Goal: Task Accomplishment & Management: Manage account settings

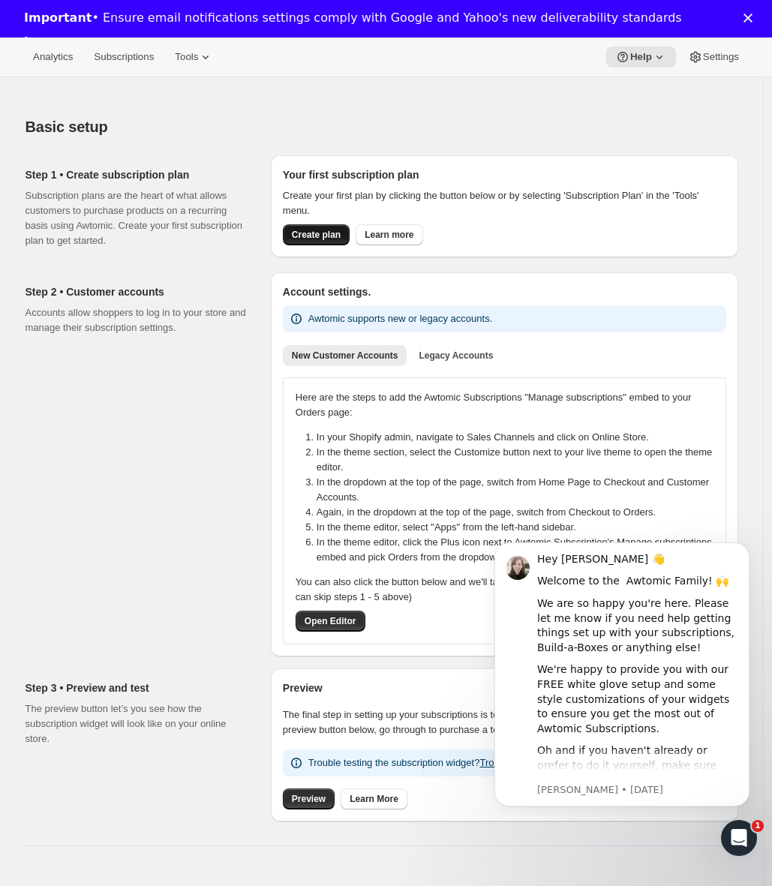
click at [321, 234] on span "Create plan" at bounding box center [316, 235] width 49 height 12
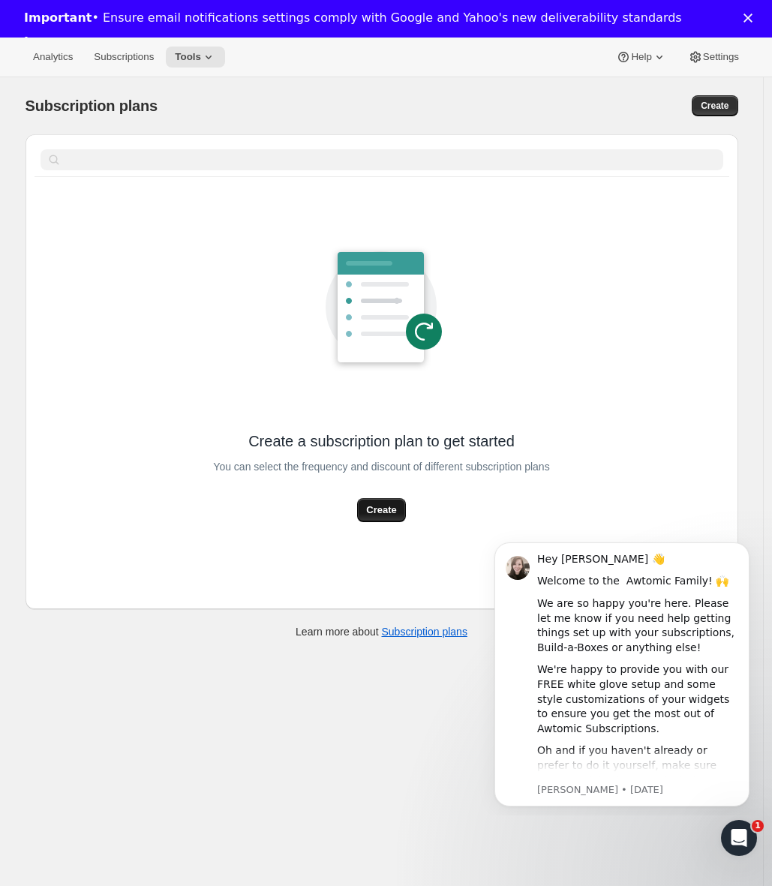
click at [376, 512] on span "Create" at bounding box center [381, 509] width 30 height 15
select select "WEEK"
select select "MONTH"
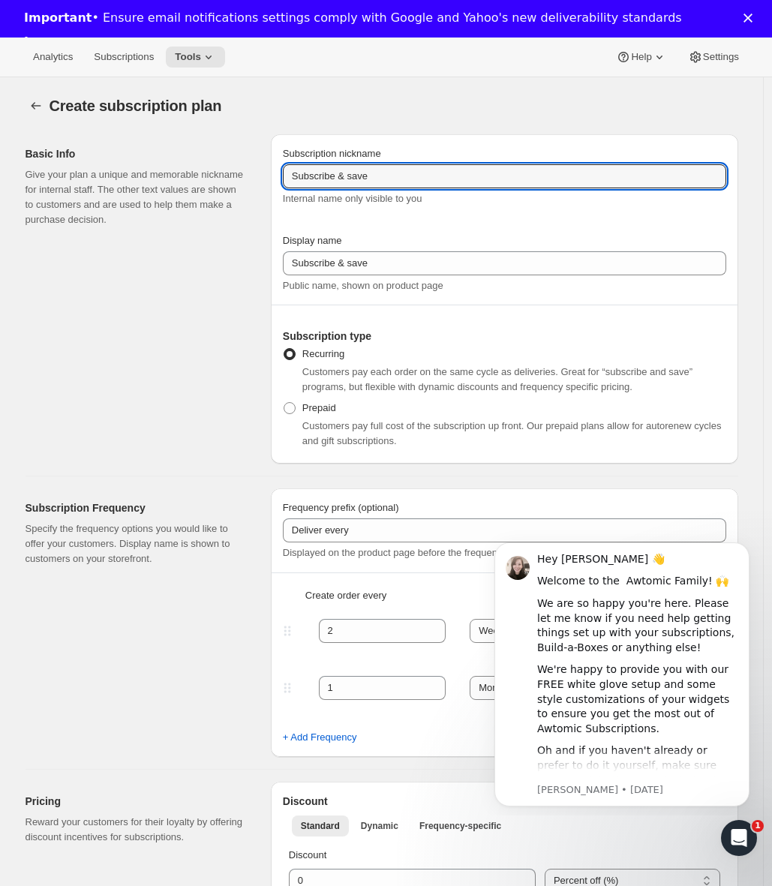
drag, startPoint x: 455, startPoint y: 178, endPoint x: 556, endPoint y: 188, distance: 101.7
click at [664, 188] on div "Subscription nickname Subscribe & save Internal name only visible to you" at bounding box center [504, 176] width 443 height 60
drag, startPoint x: 448, startPoint y: 174, endPoint x: 3, endPoint y: 136, distance: 447.0
click at [57, 156] on div "Basic Info Give your plan a unique and memorable nickname for internal staff. T…" at bounding box center [375, 292] width 724 height 341
type input "30 day recurring"
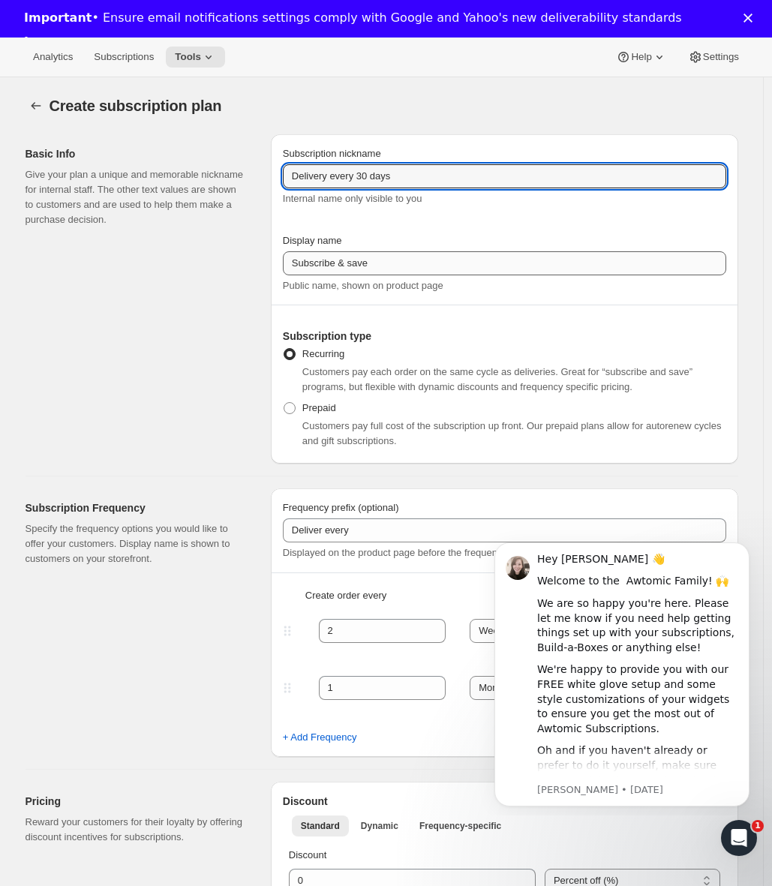
type input "Delivery every 30 days"
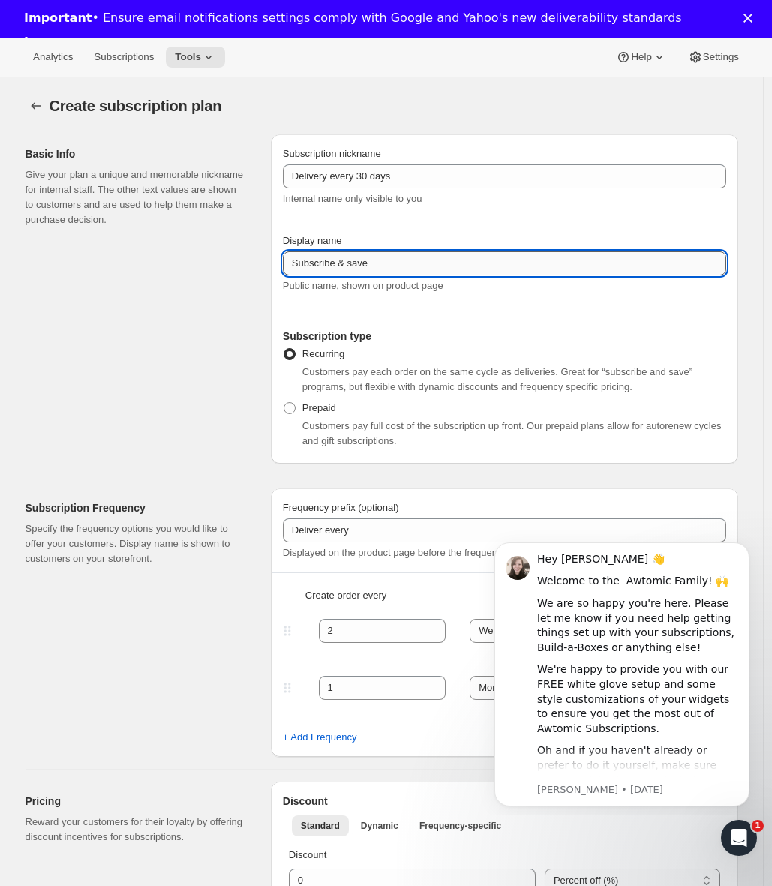
click at [448, 265] on input "Subscribe & save" at bounding box center [504, 263] width 443 height 24
paste input "Delivery every 30 days"
type input "Delivery every 30 days"
click at [526, 484] on div "Subscription Frequency Specify the frequency options you would like to offer yo…" at bounding box center [375, 616] width 724 height 280
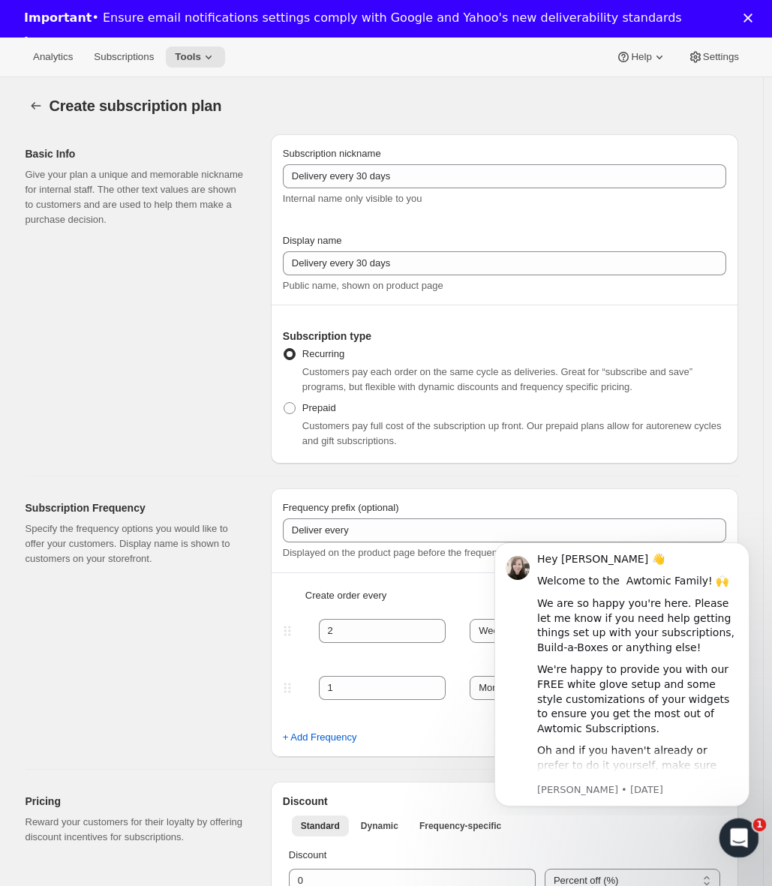
click at [740, 845] on icon "Open Intercom Messenger" at bounding box center [736, 835] width 25 height 25
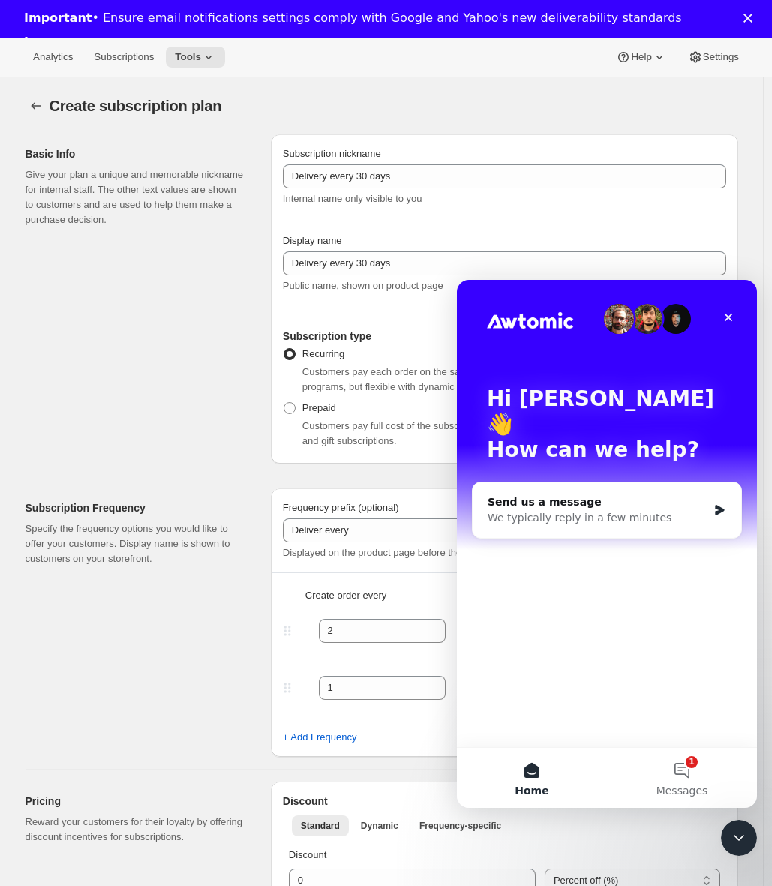
click at [724, 302] on div "Hi Keith 👋 How can we help?" at bounding box center [607, 427] width 270 height 295
click at [725, 310] on div "Close" at bounding box center [728, 317] width 27 height 27
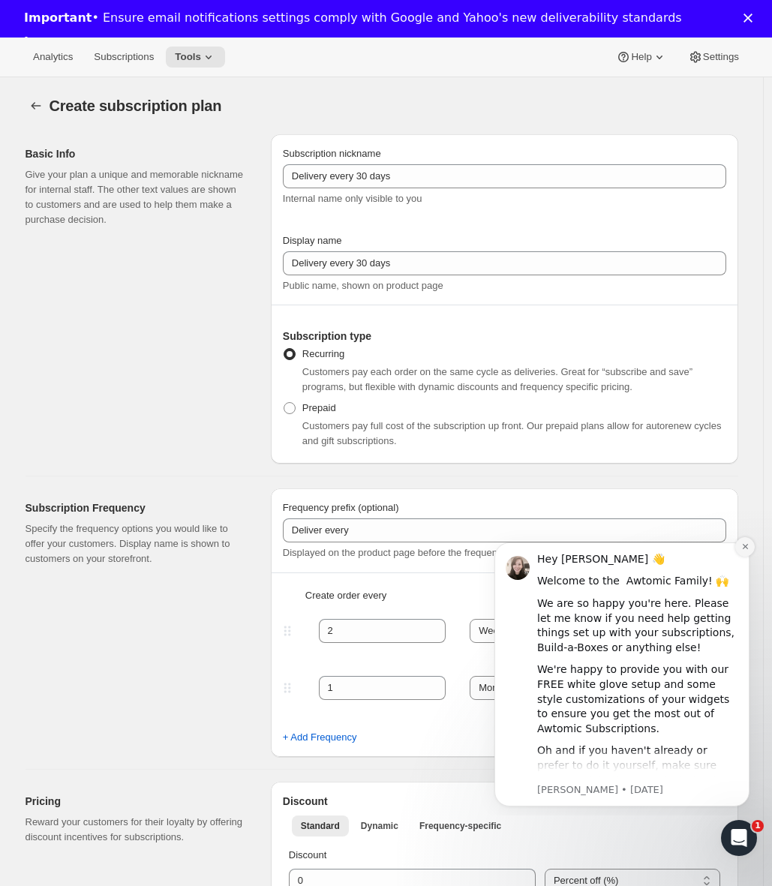
click at [748, 547] on icon "Dismiss notification" at bounding box center [745, 546] width 8 height 8
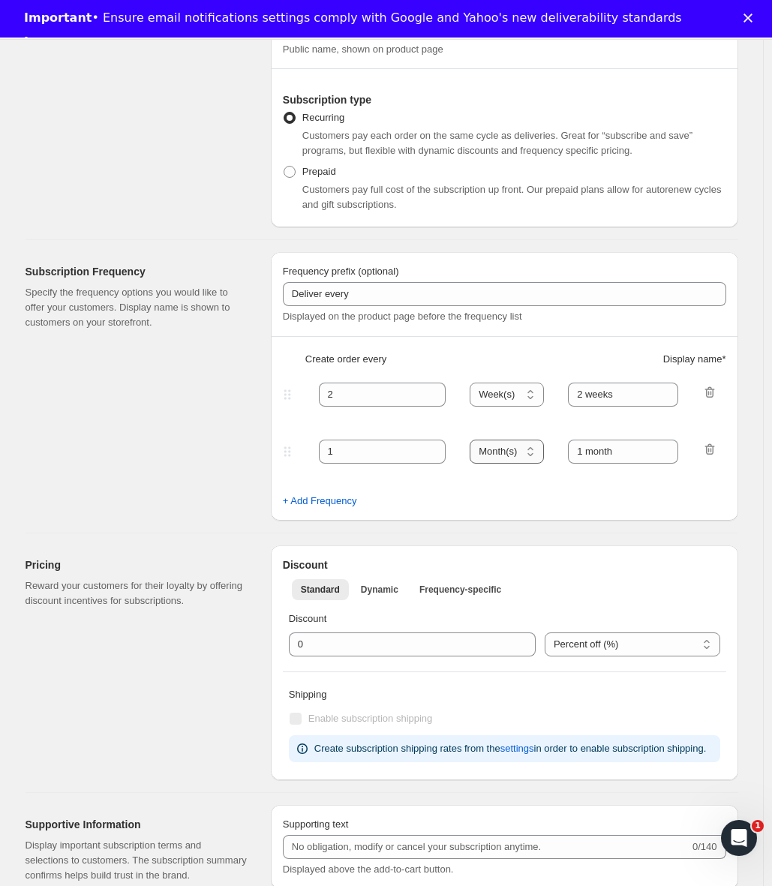
scroll to position [226, 0]
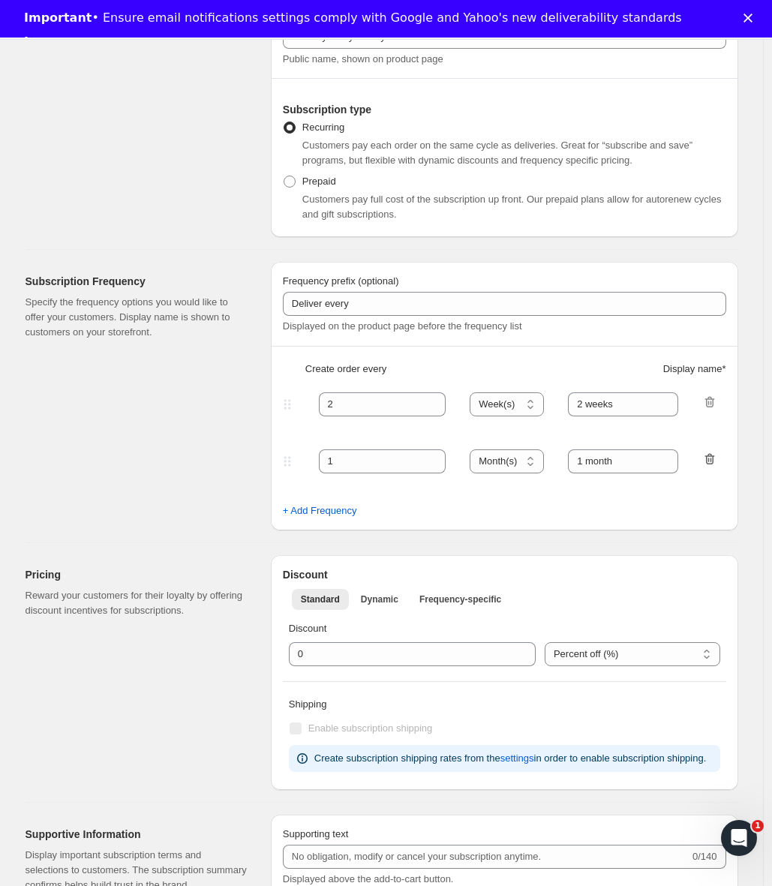
click at [712, 461] on icon "button" at bounding box center [710, 459] width 1 height 4
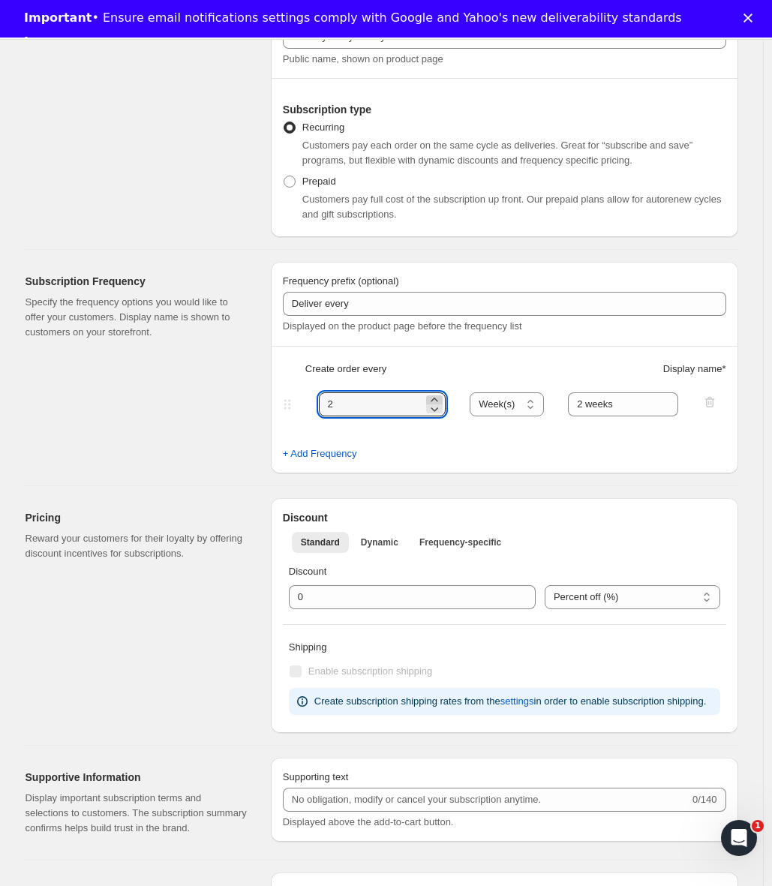
click at [437, 400] on icon at bounding box center [433, 399] width 7 height 4
click at [440, 399] on icon at bounding box center [434, 399] width 15 height 15
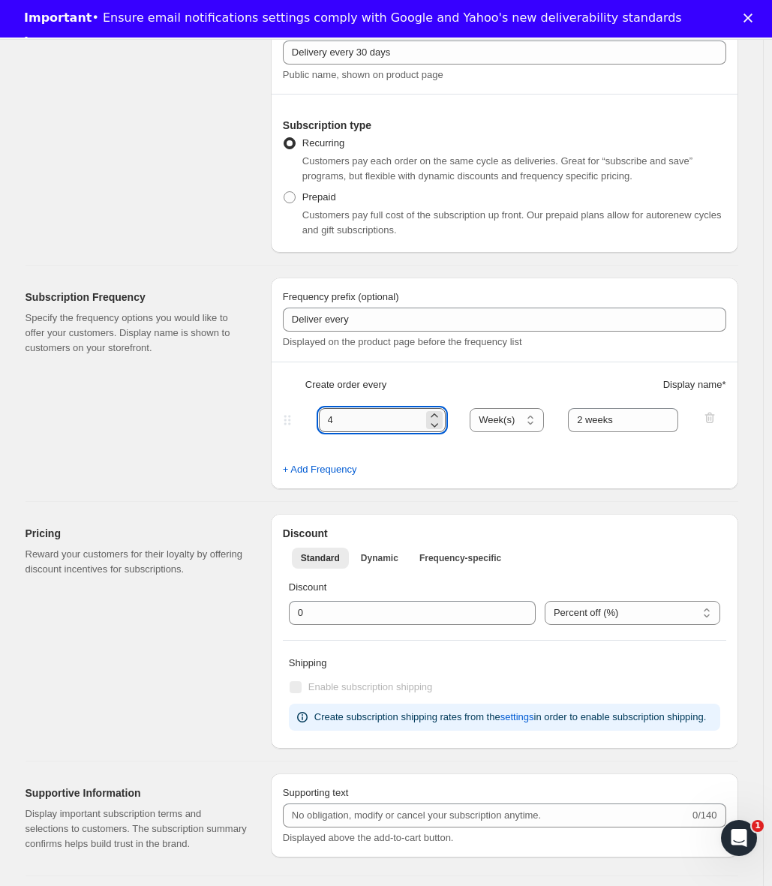
scroll to position [202, 0]
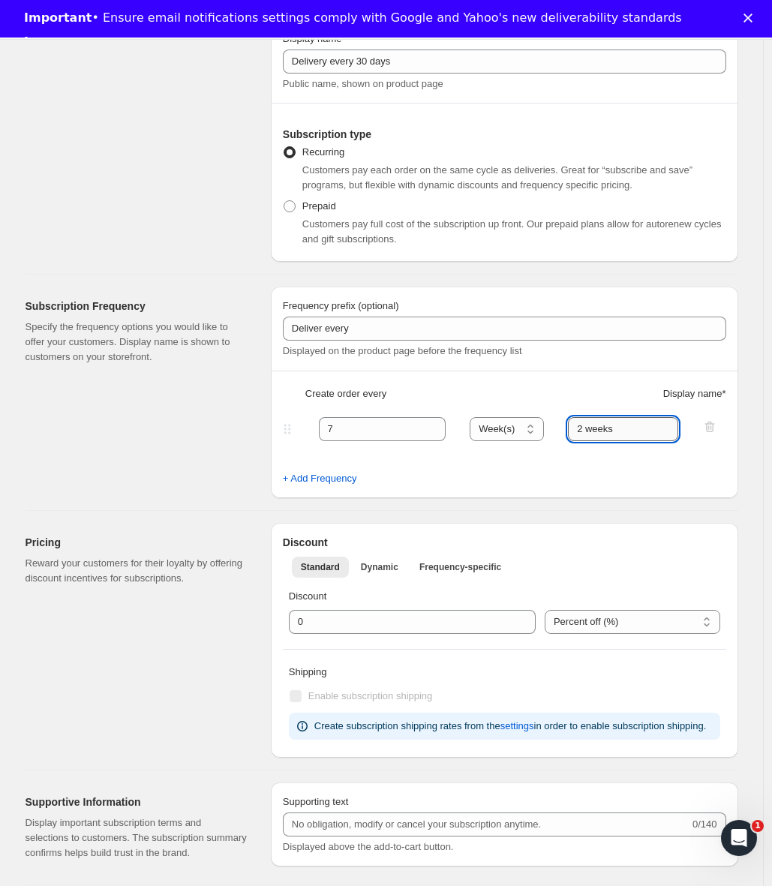
click at [650, 431] on input "2 weeks" at bounding box center [623, 429] width 110 height 24
click at [439, 433] on icon at bounding box center [434, 434] width 7 height 4
type input "4"
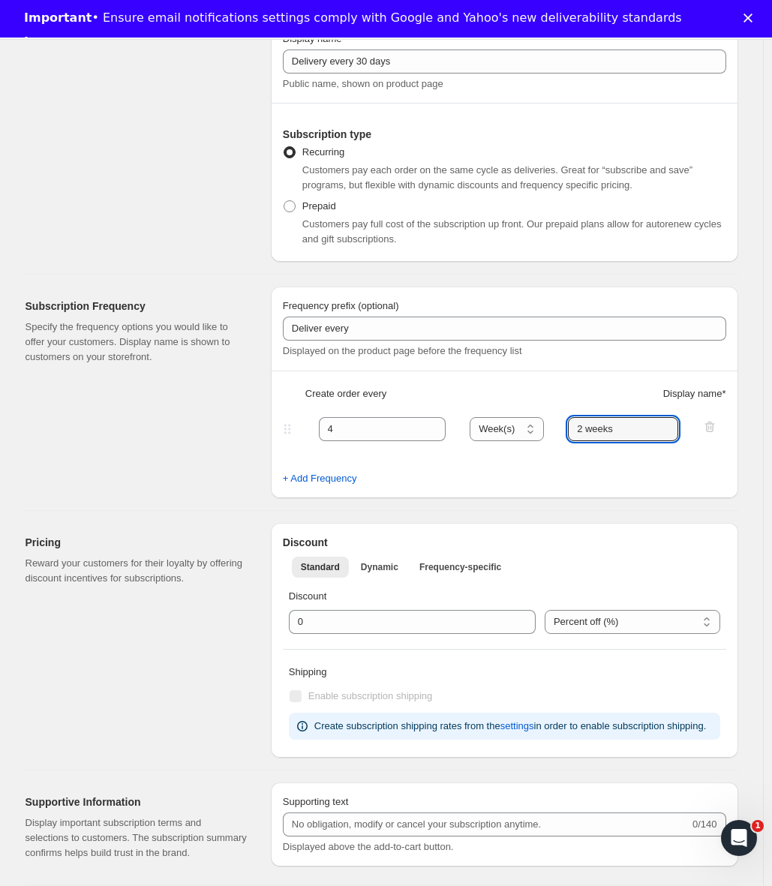
drag, startPoint x: 625, startPoint y: 432, endPoint x: 557, endPoint y: 425, distance: 68.6
click at [557, 425] on div "4 Day(s) Week(s) Month(s) Year(s) Week(s) 2 weeks" at bounding box center [498, 429] width 437 height 24
click at [394, 426] on input "4" at bounding box center [371, 429] width 105 height 24
click at [689, 394] on span "Display name *" at bounding box center [694, 393] width 63 height 15
drag, startPoint x: 588, startPoint y: 431, endPoint x: 578, endPoint y: 431, distance: 9.7
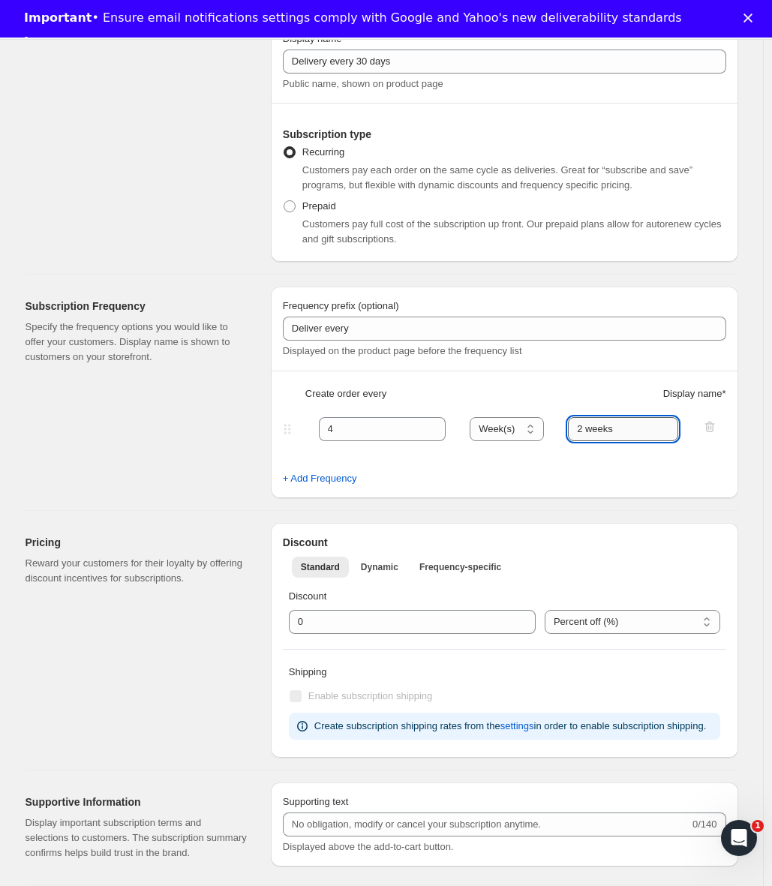
click at [578, 431] on input "2 weeks" at bounding box center [623, 429] width 110 height 24
type input "4 weeks"
click at [497, 426] on select "Day(s) Week(s) Month(s) Year(s)" at bounding box center [506, 429] width 74 height 24
select select "DAY"
click at [474, 417] on select "Day(s) Week(s) Month(s) Year(s)" at bounding box center [506, 429] width 74 height 24
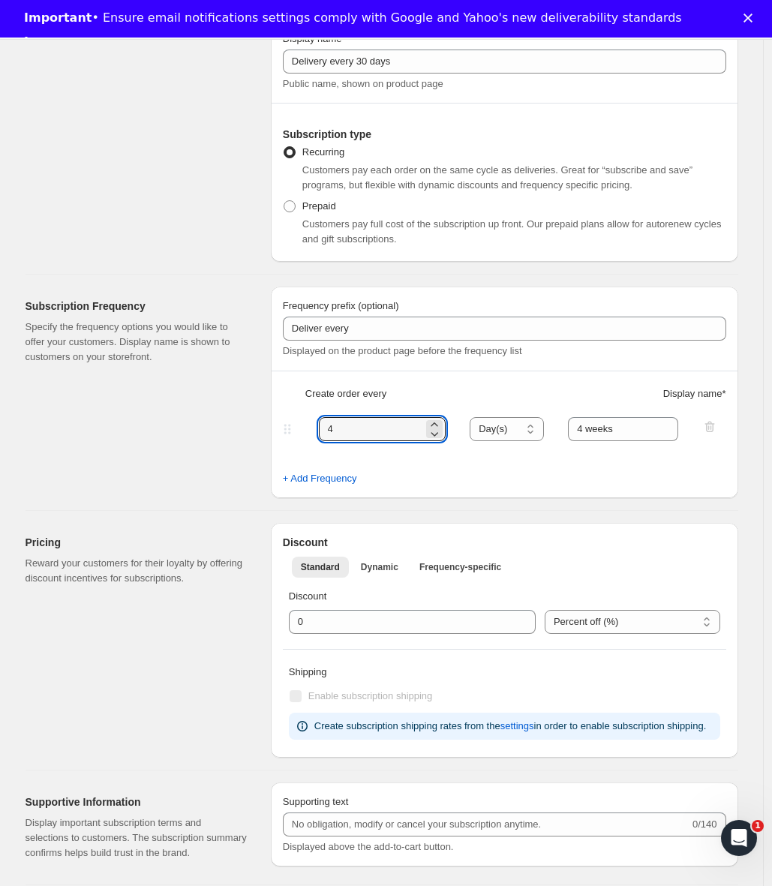
drag, startPoint x: 416, startPoint y: 433, endPoint x: 313, endPoint y: 431, distance: 103.5
click at [313, 431] on div "4 Day(s) Week(s) Month(s) Year(s) Day(s) 4 weeks" at bounding box center [498, 429] width 437 height 24
type input "30"
drag, startPoint x: 603, startPoint y: 427, endPoint x: 472, endPoint y: 422, distance: 131.3
click at [473, 421] on div "30 Day(s) Week(s) Month(s) Year(s) Day(s) 4 weeks" at bounding box center [498, 429] width 437 height 24
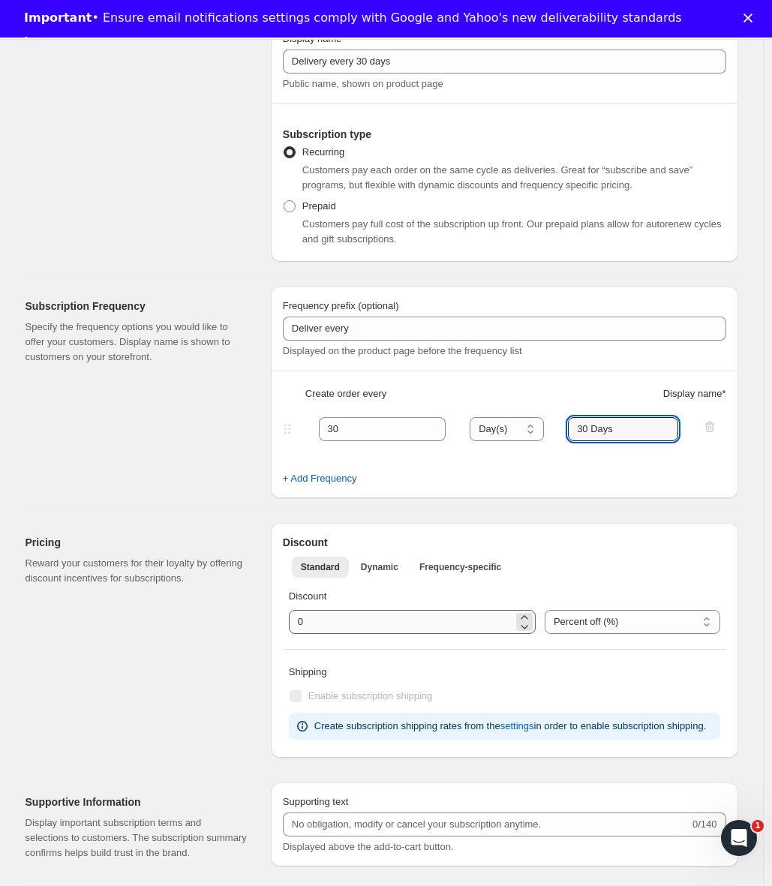
type input "30 Days"
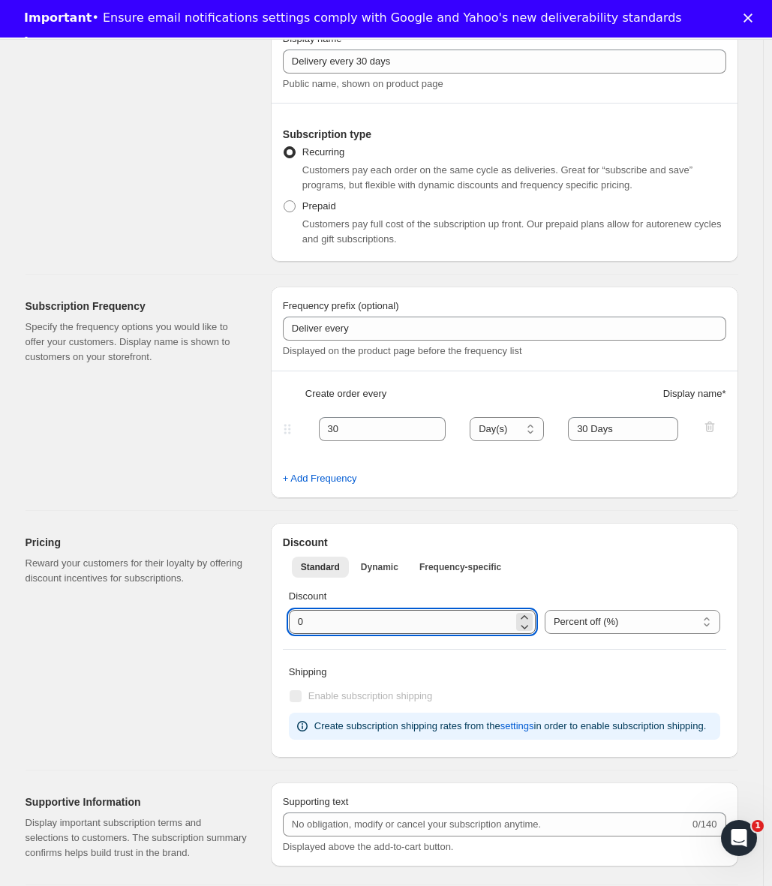
click at [448, 630] on input "integer" at bounding box center [401, 622] width 224 height 24
type input "10"
click at [626, 554] on div "Standard Dynamic Frequency-specific More views Standard Dynamic Frequency-speci…" at bounding box center [504, 566] width 443 height 33
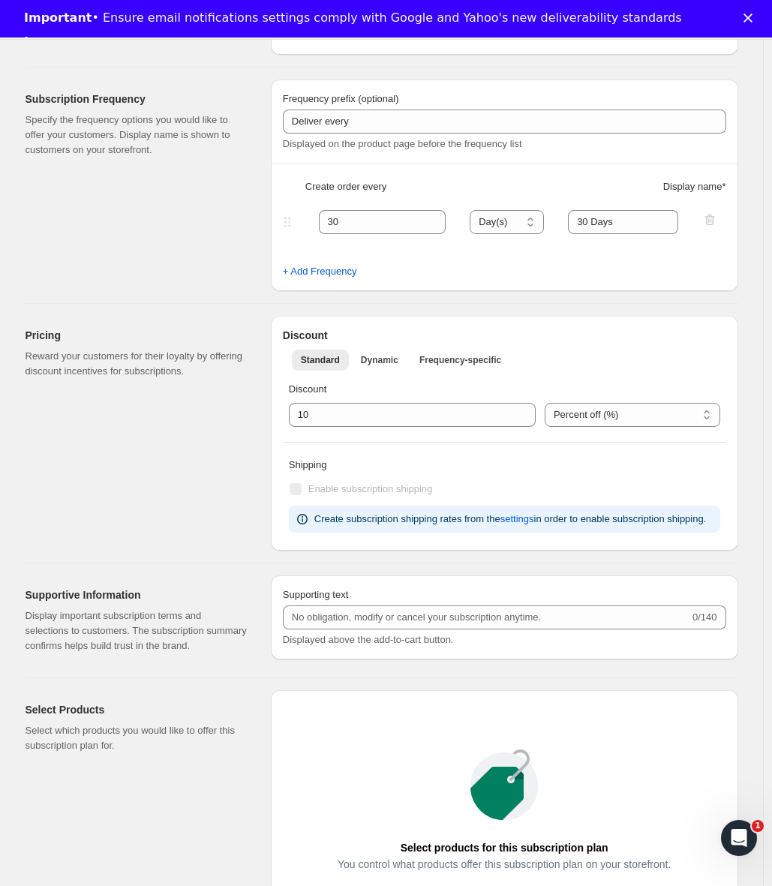
scroll to position [0, 0]
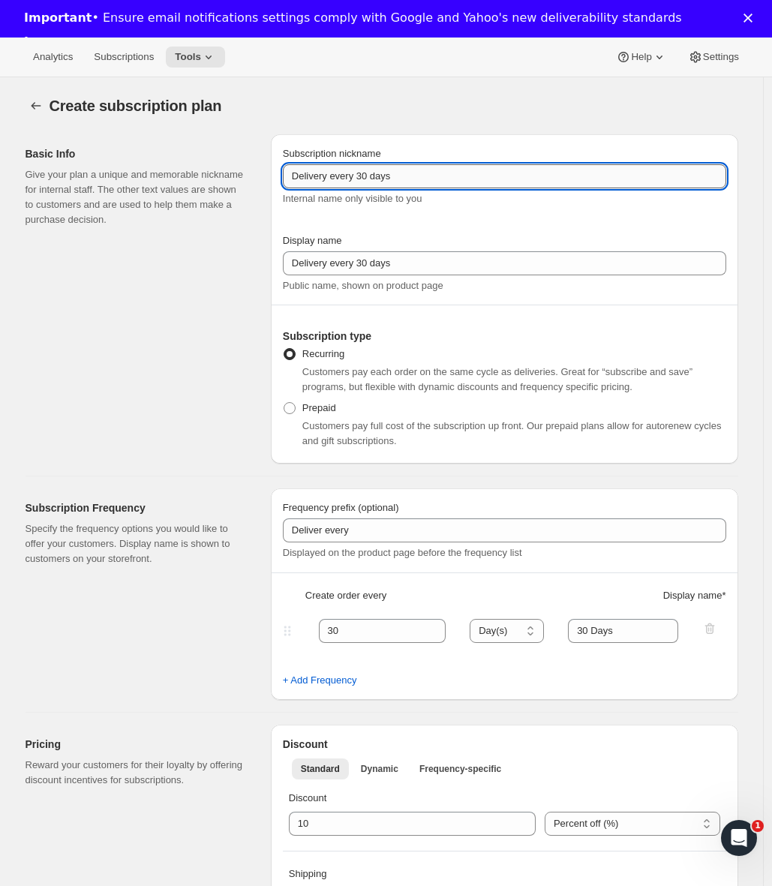
click at [604, 178] on input "Delivery every 30 days" at bounding box center [504, 176] width 443 height 24
type input "Delivery every 30 days"
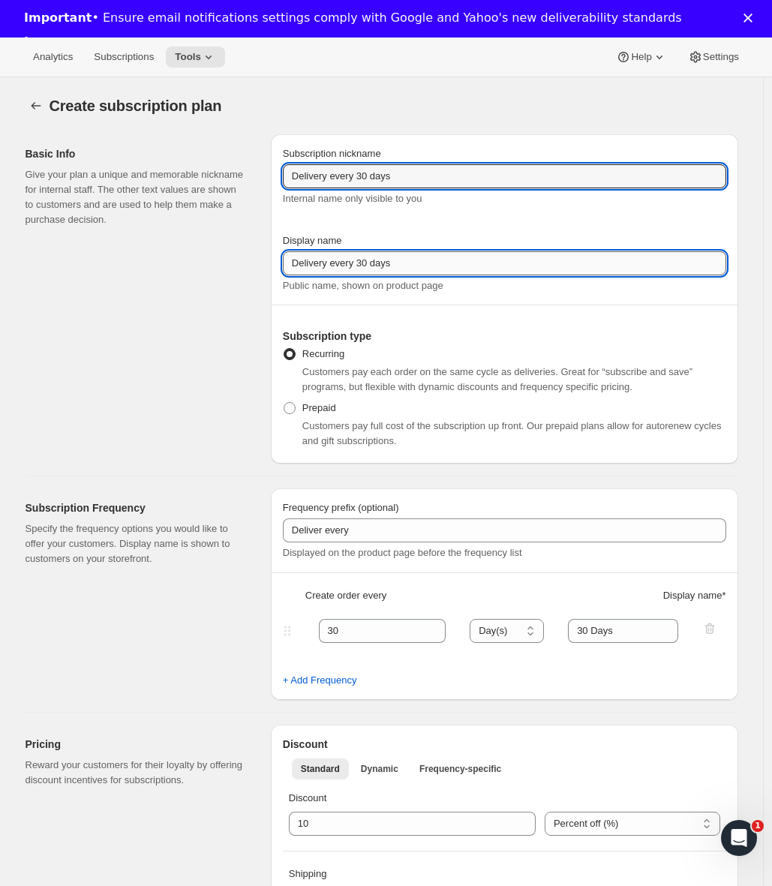
click at [513, 264] on input "Delivery every 30 days" at bounding box center [504, 263] width 443 height 24
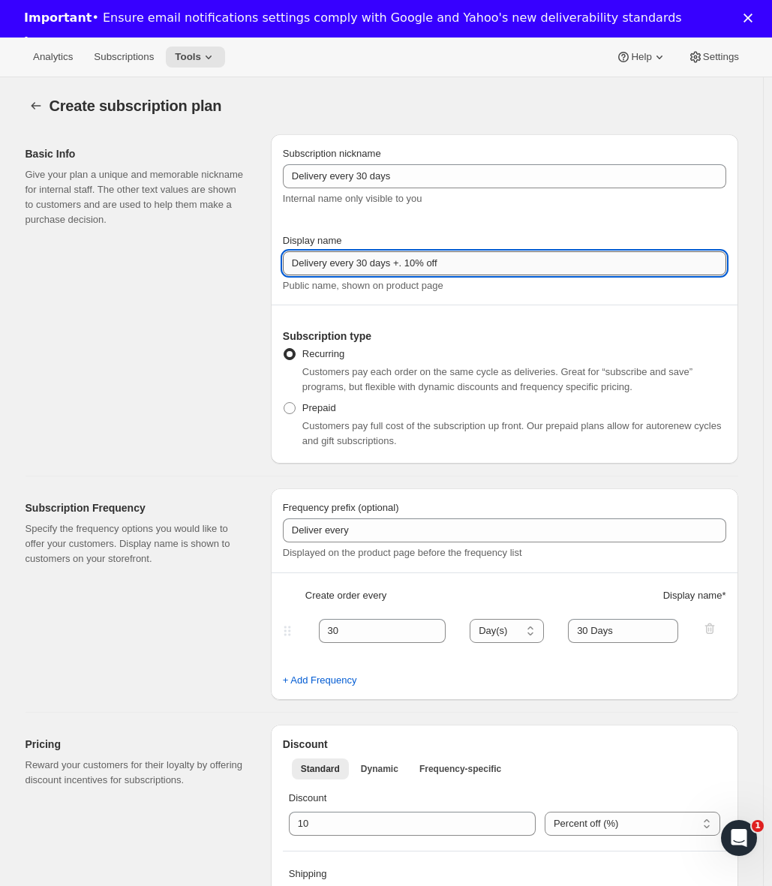
click at [411, 269] on input "Delivery every 30 days +. 10% off" at bounding box center [504, 263] width 443 height 24
drag, startPoint x: 453, startPoint y: 262, endPoint x: 412, endPoint y: 267, distance: 41.5
click at [406, 265] on input "Delivery every 30 days + 10% off" at bounding box center [504, 263] width 443 height 24
click at [414, 267] on input "Delivery every 30 days + 10% off" at bounding box center [504, 263] width 443 height 24
click at [412, 264] on input "Delivery every 30 days + 10% off" at bounding box center [504, 263] width 443 height 24
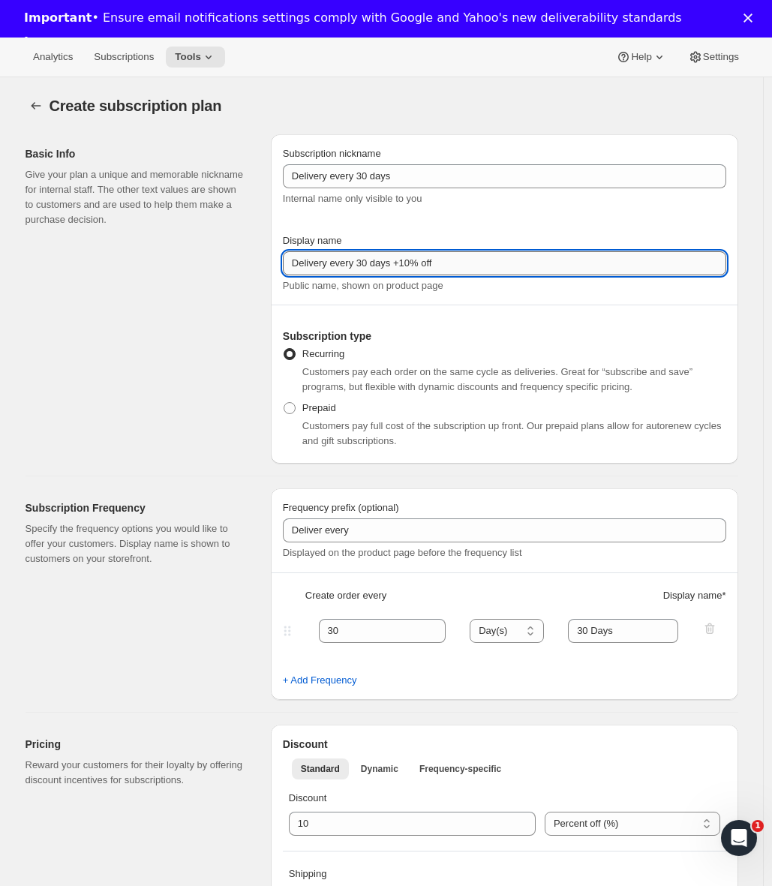
drag, startPoint x: 455, startPoint y: 267, endPoint x: 418, endPoint y: 265, distance: 36.8
click at [405, 264] on input "Delivery every 30 days +10% off" at bounding box center [504, 263] width 443 height 24
type input "Delivery every 30 days +10% off"
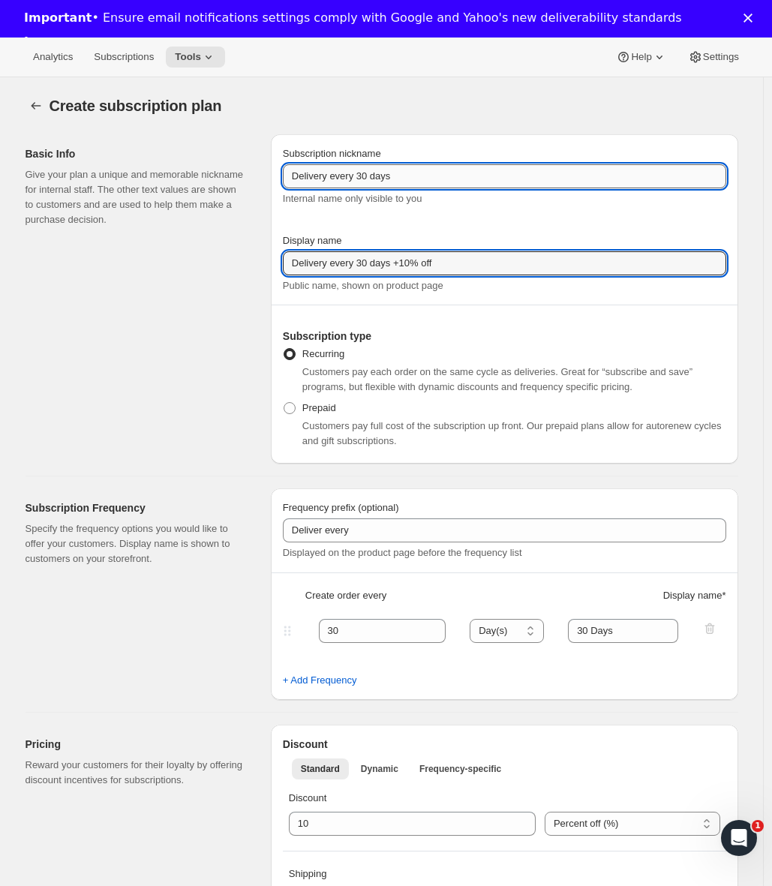
click at [463, 169] on input "Delivery every 30 days" at bounding box center [504, 176] width 443 height 24
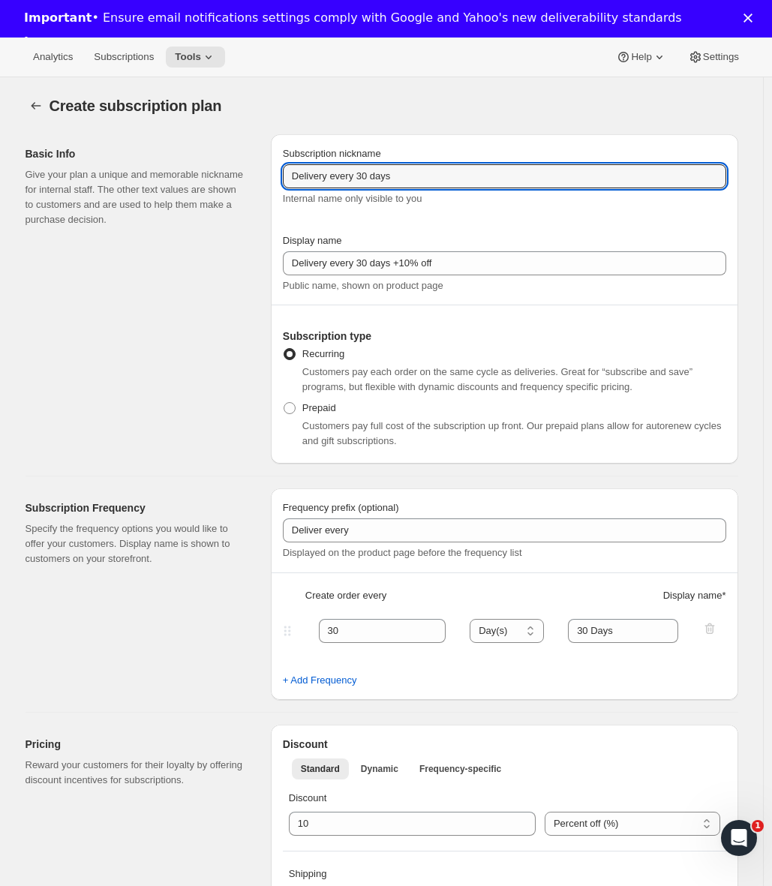
paste input "+10% off"
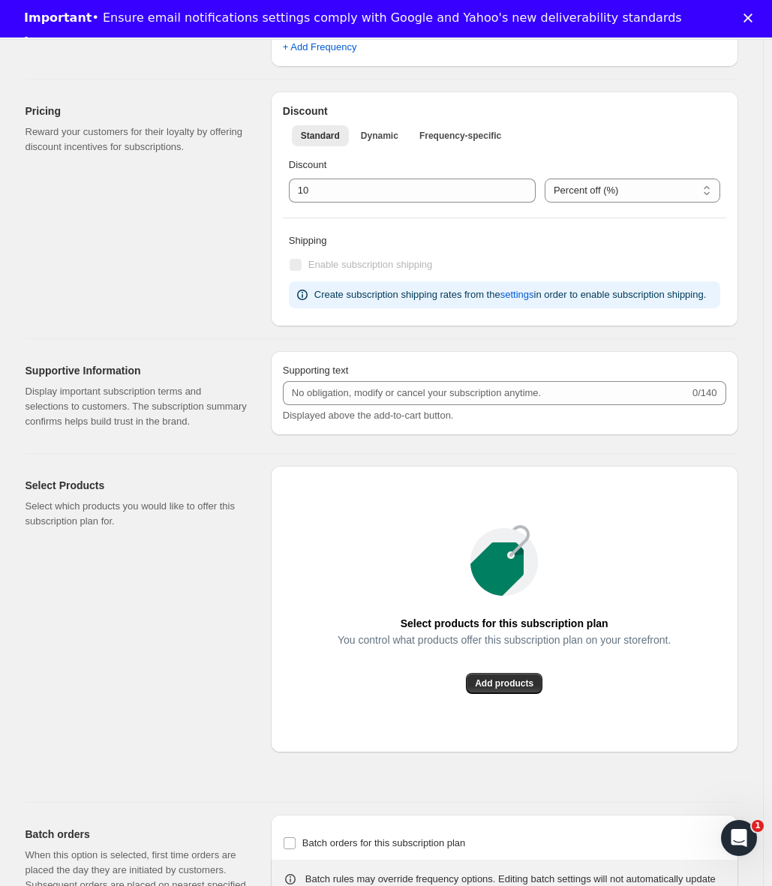
scroll to position [635, 0]
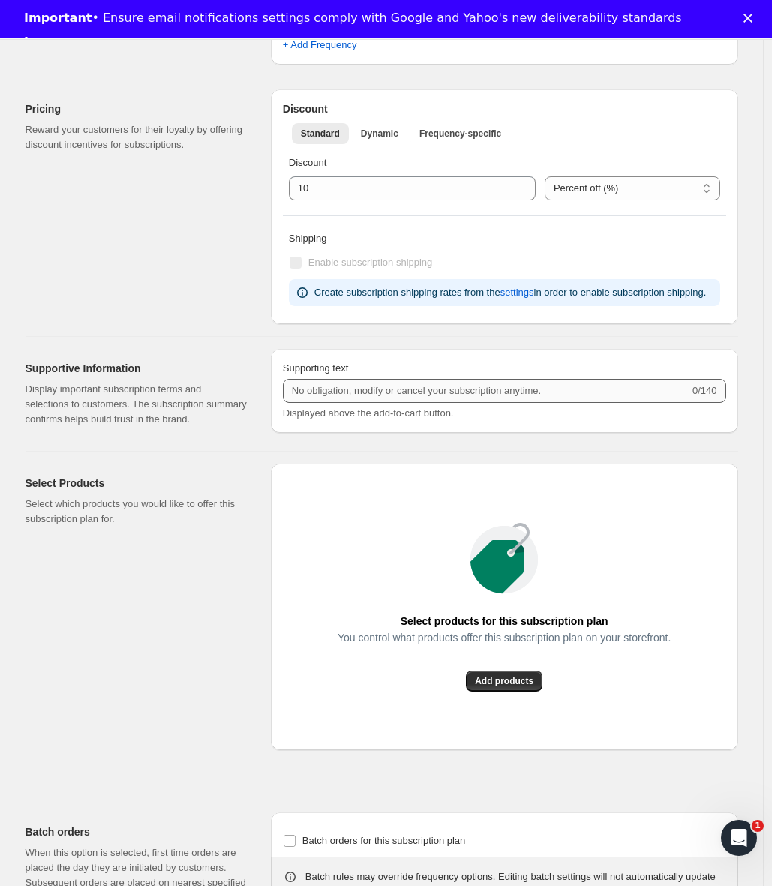
type input "Delivery every 30 days +10% off"
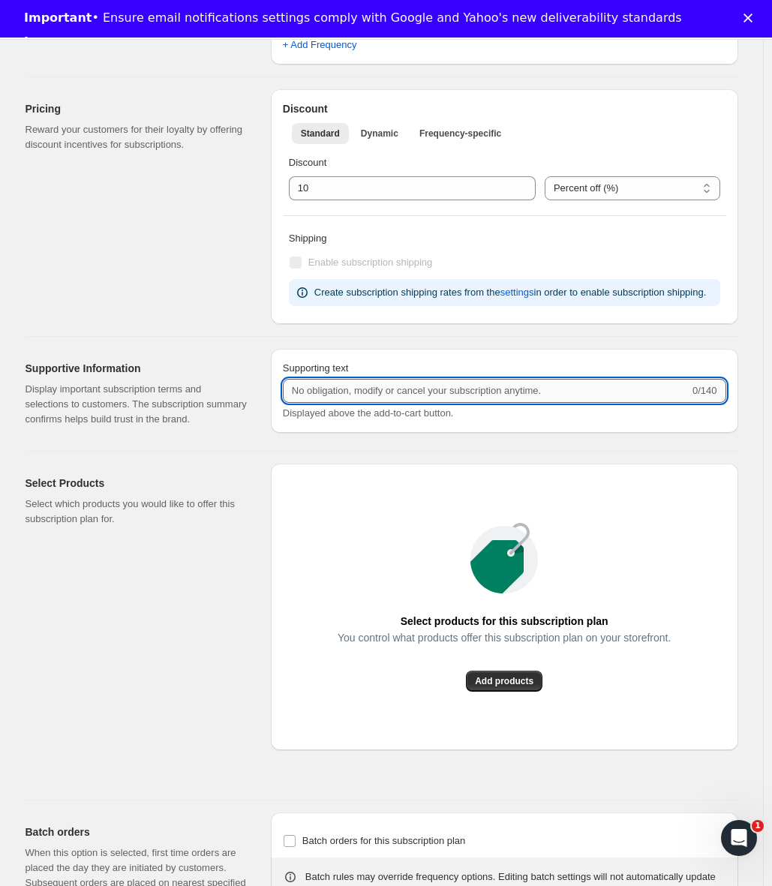
click at [483, 403] on input "Supporting text" at bounding box center [486, 391] width 406 height 24
click at [510, 439] on div "Supporting text 0/140 Displayed above the add-to-cart button." at bounding box center [504, 394] width 467 height 90
drag, startPoint x: 604, startPoint y: 409, endPoint x: 466, endPoint y: 400, distance: 139.0
click at [466, 400] on input "Supporting text" at bounding box center [486, 391] width 406 height 24
drag, startPoint x: 460, startPoint y: 403, endPoint x: 454, endPoint y: 427, distance: 24.6
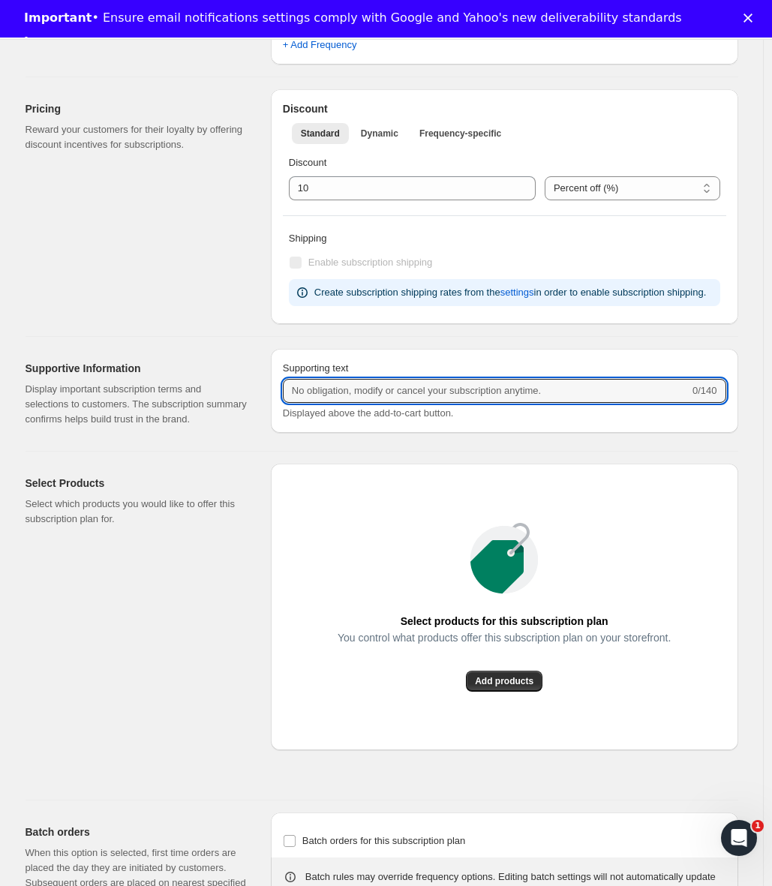
click at [451, 400] on input "Supporting text" at bounding box center [486, 391] width 406 height 24
click at [460, 439] on div "Supporting text 0/140 Displayed above the add-to-cart button." at bounding box center [504, 394] width 467 height 90
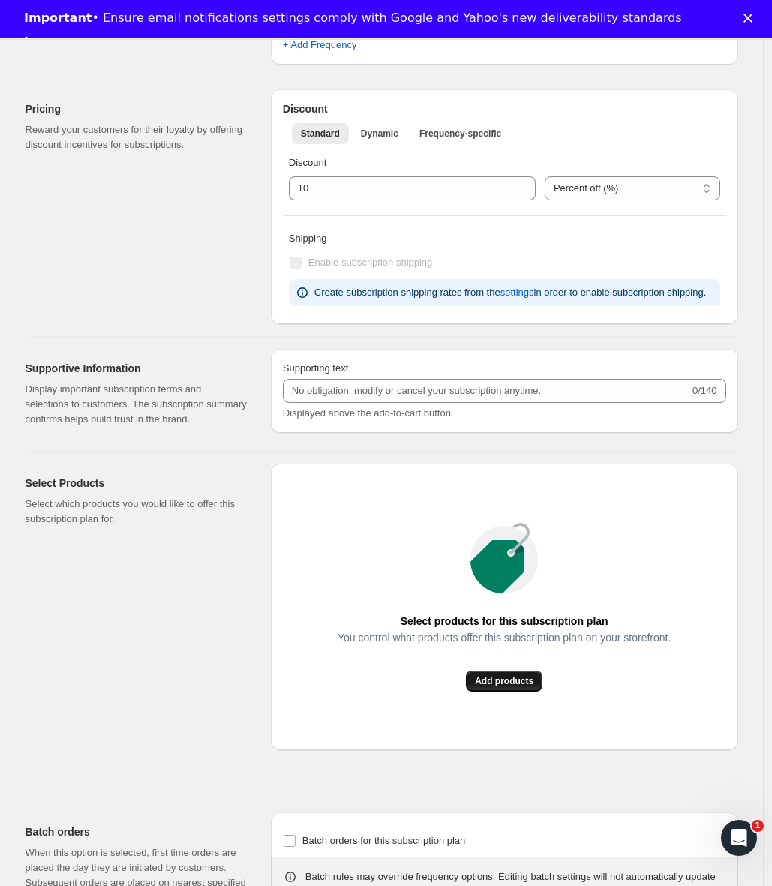
click at [529, 687] on span "Add products" at bounding box center [504, 681] width 58 height 12
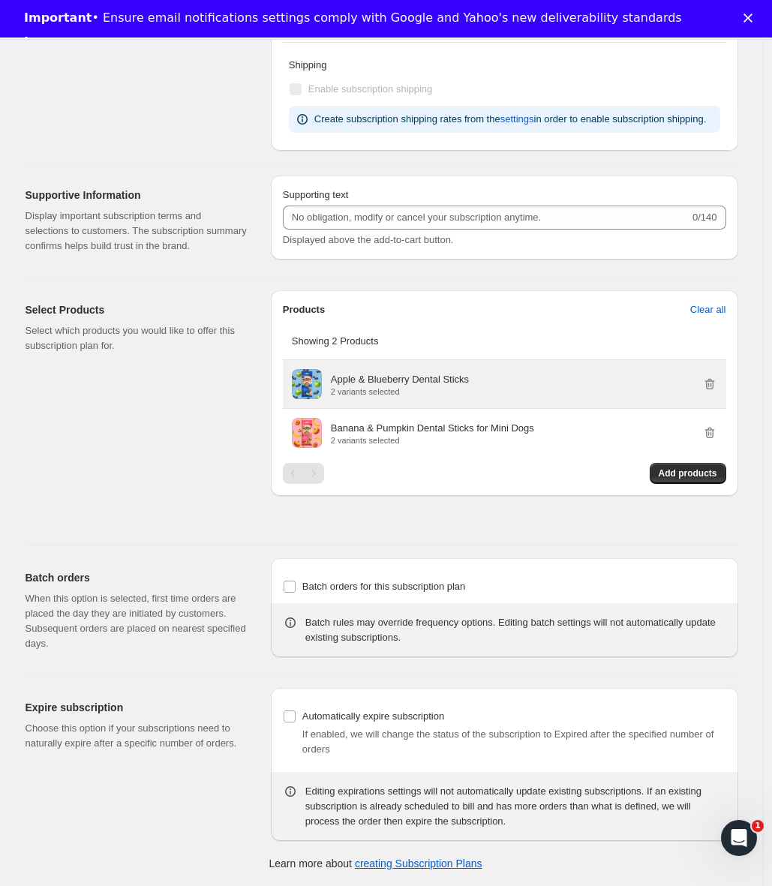
scroll to position [838, 0]
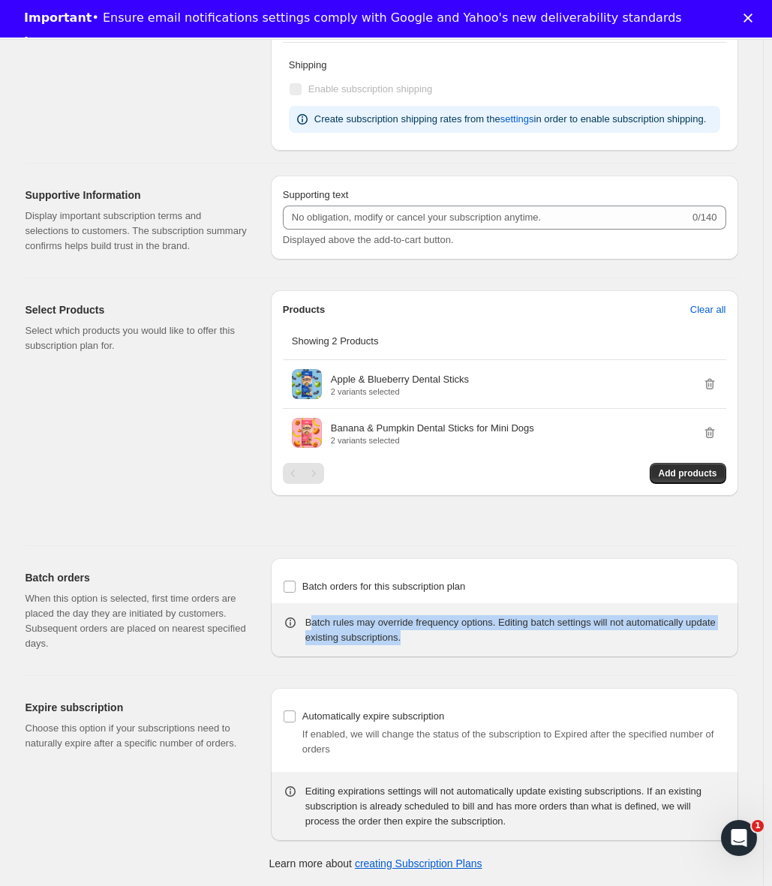
drag, startPoint x: 465, startPoint y: 639, endPoint x: 530, endPoint y: 641, distance: 65.3
click at [530, 641] on div "Batch rules may override frequency options. Editing batch settings will not aut…" at bounding box center [515, 630] width 421 height 30
click at [532, 648] on div "Batch rules may override frequency options. Editing batch settings will not aut…" at bounding box center [504, 630] width 467 height 54
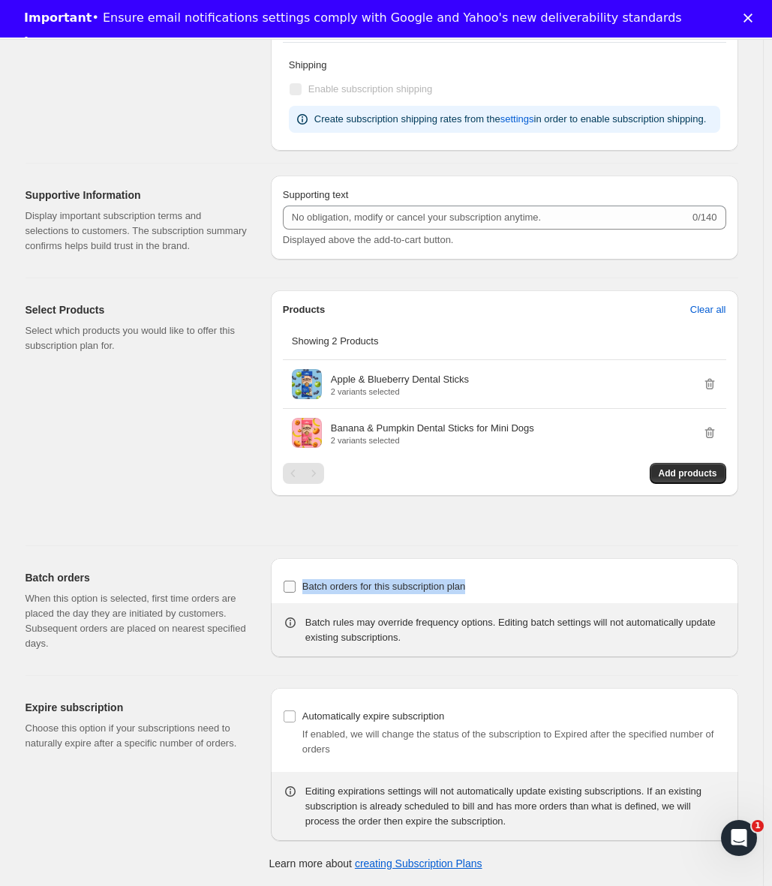
drag, startPoint x: 508, startPoint y: 589, endPoint x: 307, endPoint y: 587, distance: 200.2
click at [307, 587] on div "Batch orders for this subscription plan" at bounding box center [504, 586] width 443 height 21
click at [262, 608] on div "Batch orders When this option is selected, first time orders are placed the day…" at bounding box center [375, 604] width 724 height 117
drag, startPoint x: 427, startPoint y: 638, endPoint x: 484, endPoint y: 640, distance: 57.0
click at [427, 638] on div "Batch rules may override frequency options. Editing batch settings will not aut…" at bounding box center [515, 630] width 421 height 30
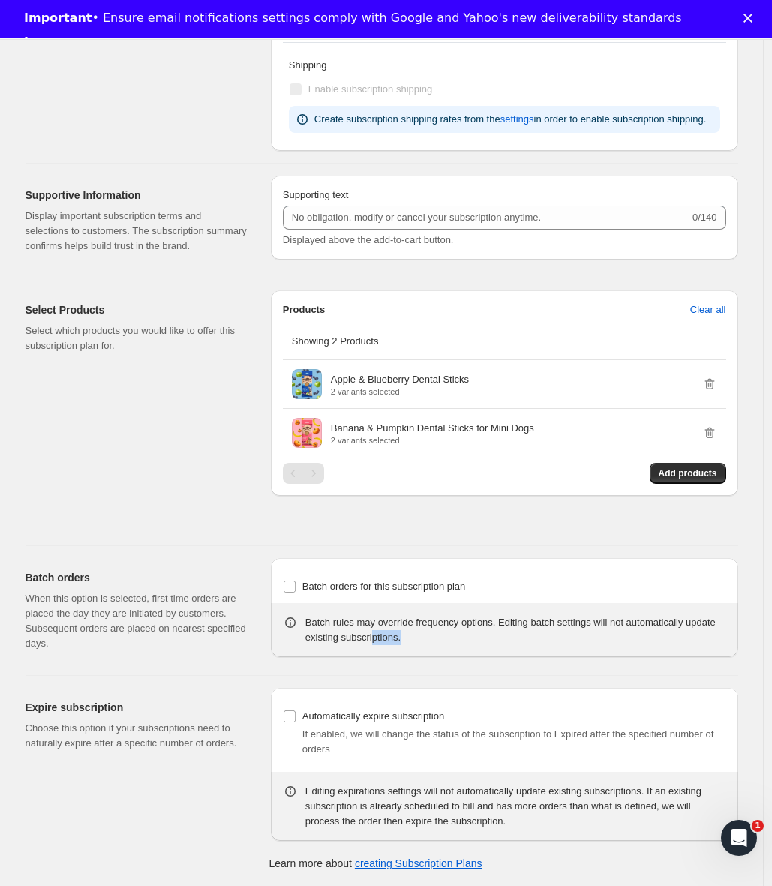
drag, startPoint x: 487, startPoint y: 639, endPoint x: 298, endPoint y: 628, distance: 189.3
click at [415, 631] on div "Batch rules may override frequency options. Editing batch settings will not aut…" at bounding box center [515, 630] width 421 height 30
click at [288, 622] on icon at bounding box center [290, 622] width 15 height 15
click at [295, 624] on icon at bounding box center [290, 622] width 15 height 15
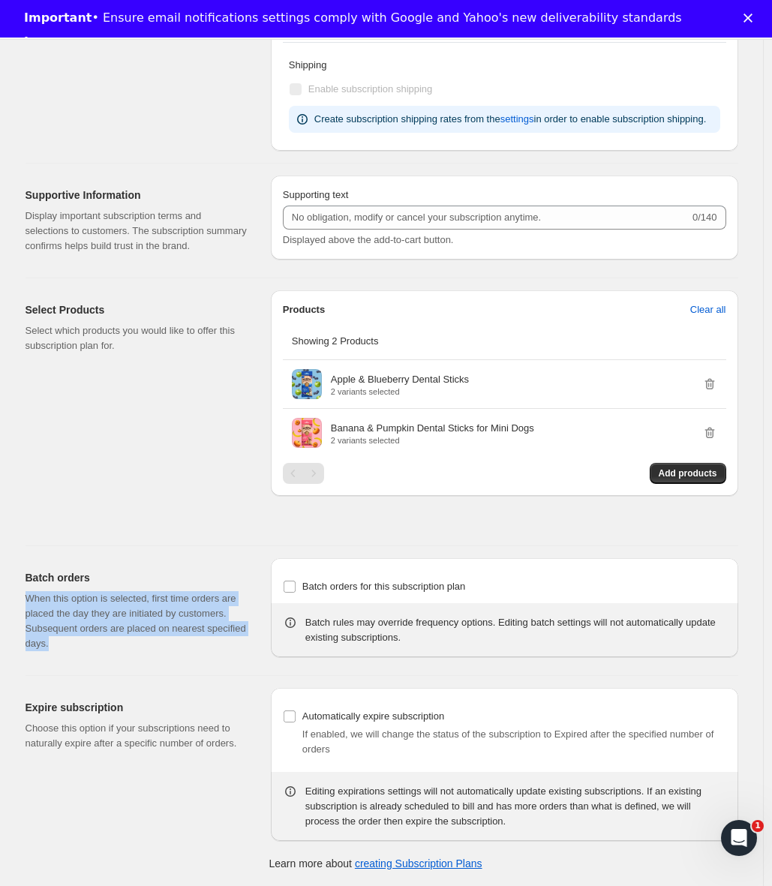
drag, startPoint x: 167, startPoint y: 644, endPoint x: 26, endPoint y: 598, distance: 148.2
click at [26, 598] on div "Batch orders When this option is selected, first time orders are placed the day…" at bounding box center [375, 604] width 724 height 117
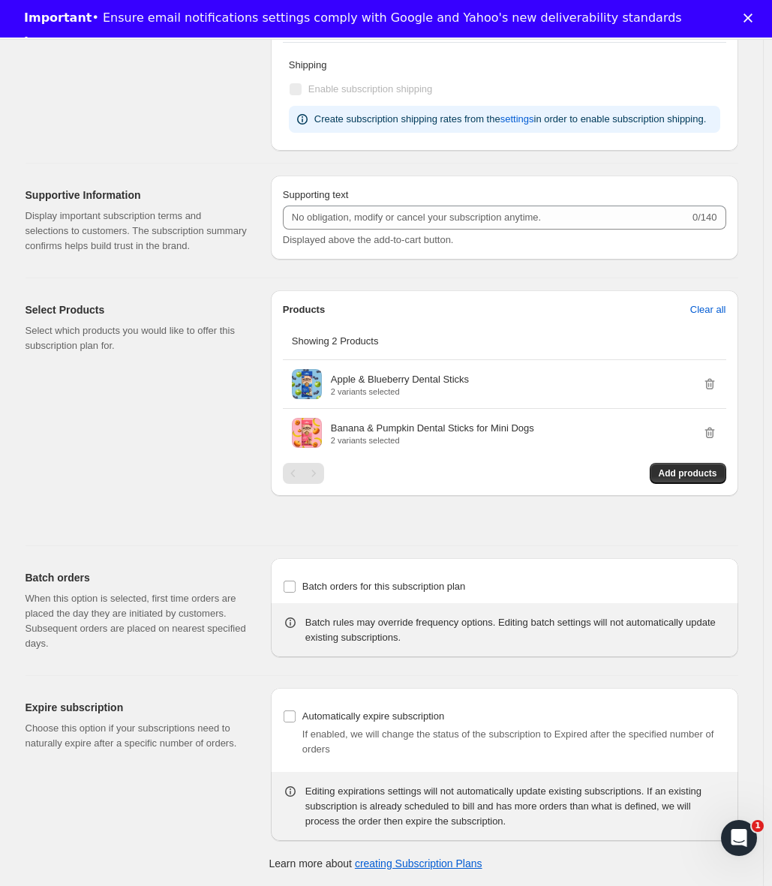
click at [77, 542] on div "Basic Info Give your plan a unique and memorable nickname for internal staff. T…" at bounding box center [375, 100] width 724 height 1572
click at [294, 590] on input "Batch orders for this subscription plan" at bounding box center [289, 586] width 12 height 12
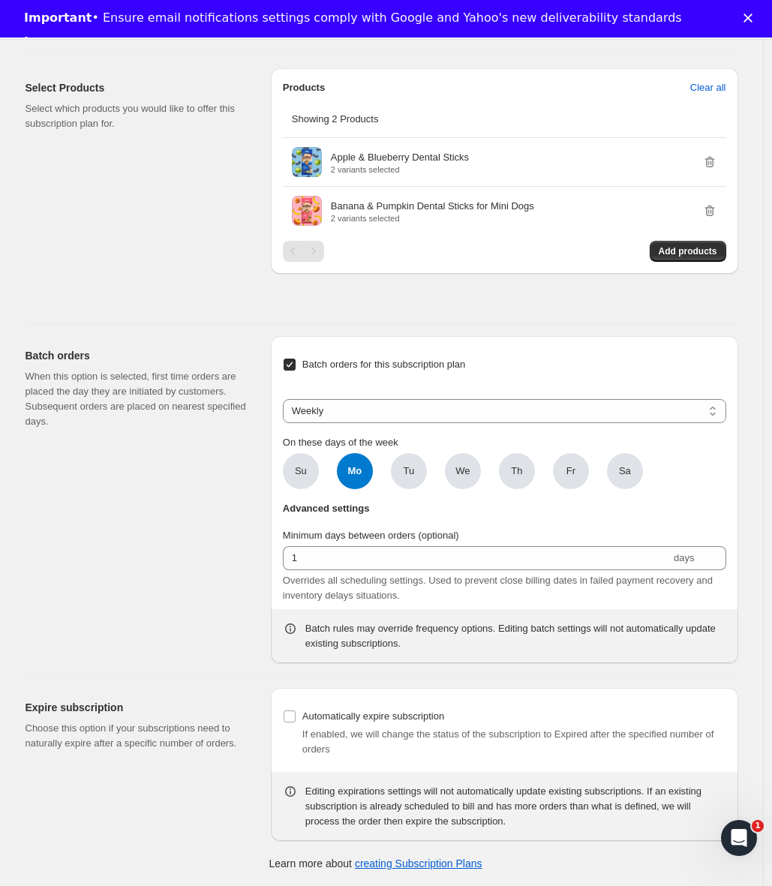
scroll to position [1060, 0]
click at [294, 364] on input "Batch orders for this subscription plan" at bounding box center [289, 364] width 12 height 12
checkbox input "false"
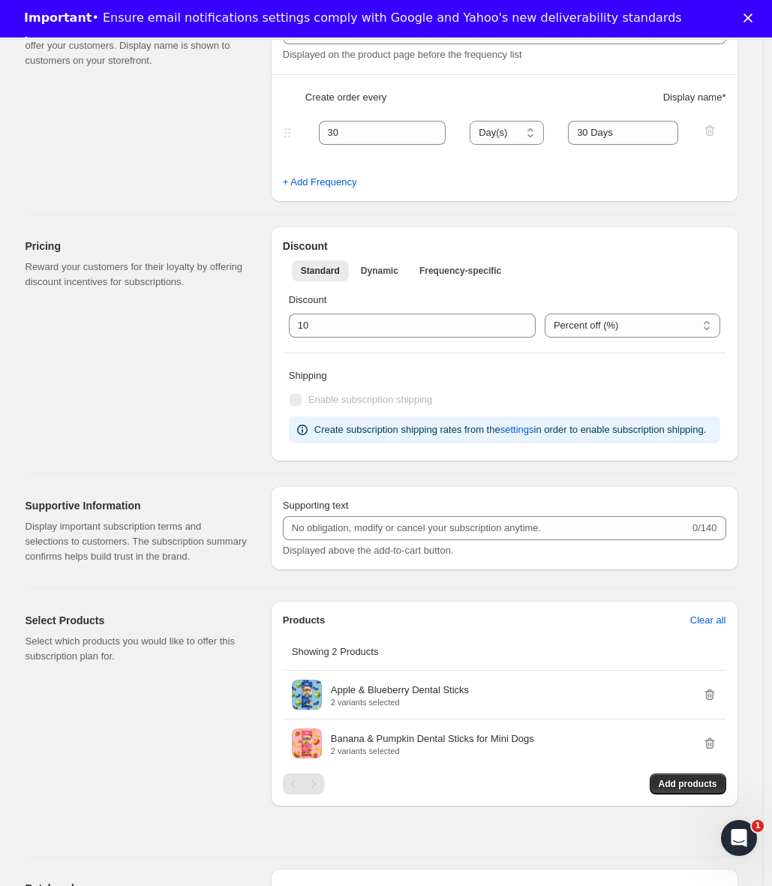
scroll to position [0, 0]
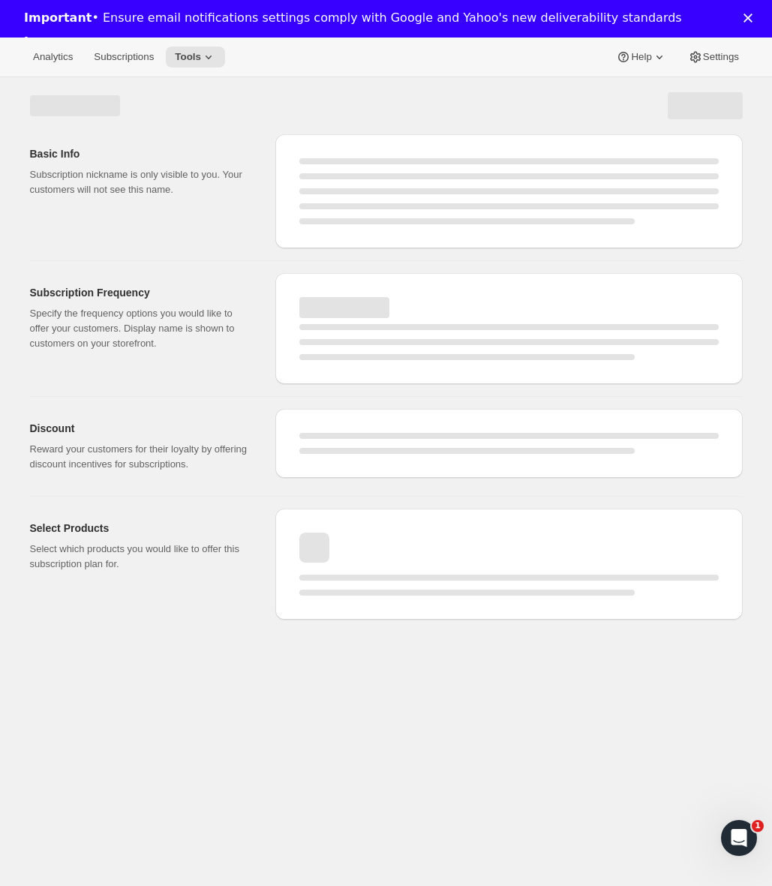
select select "WEEK"
select select "MONTH"
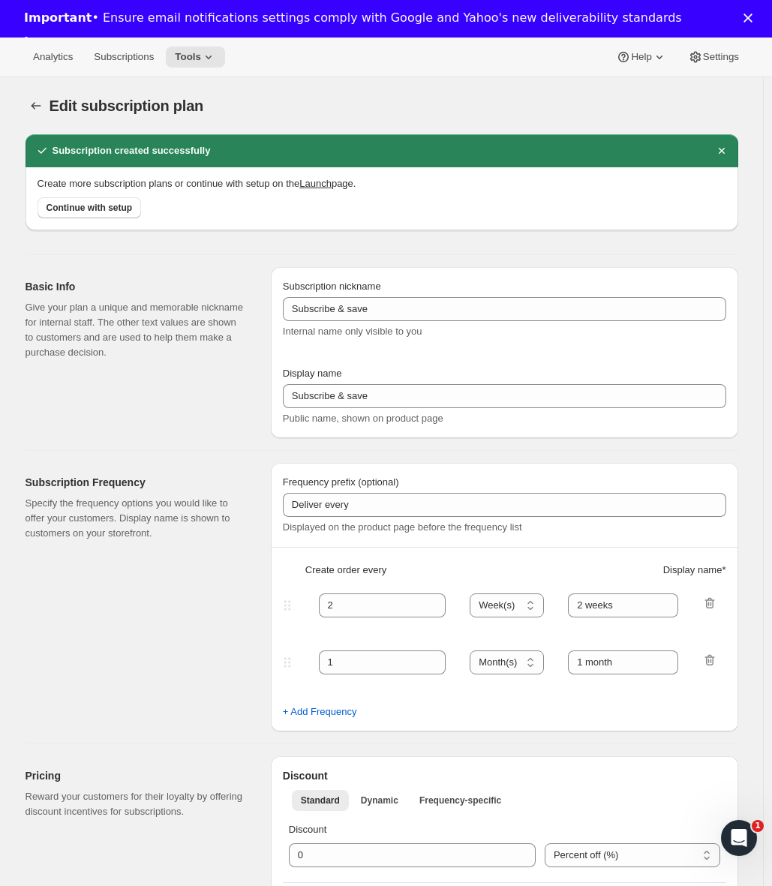
type input "Delivery every 30 days +10% off"
type input "30"
select select "DAY"
type input "30 Days"
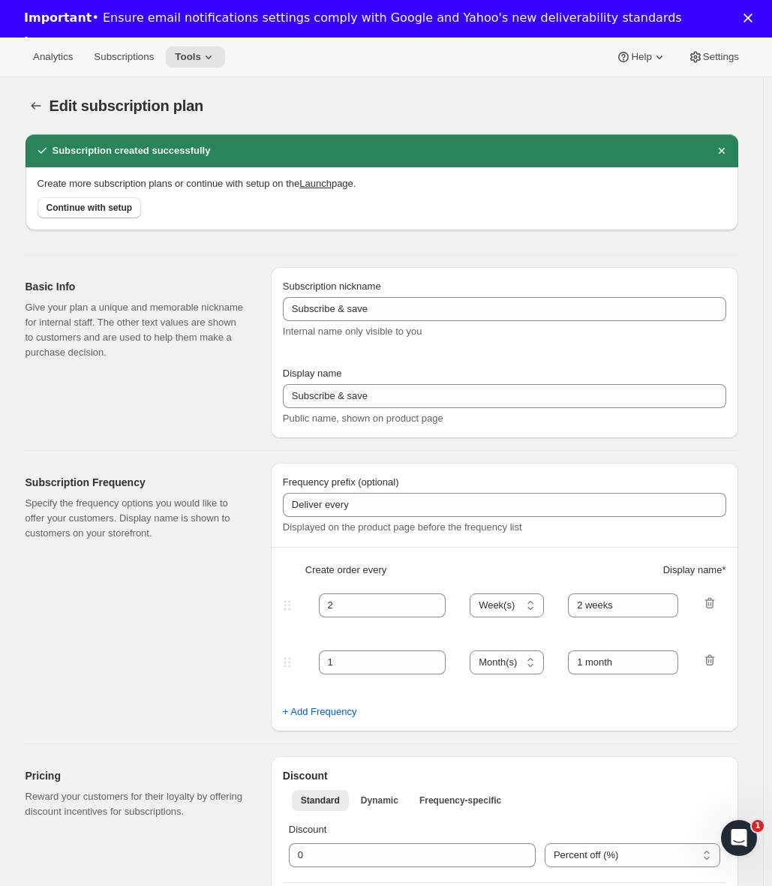
type input "10"
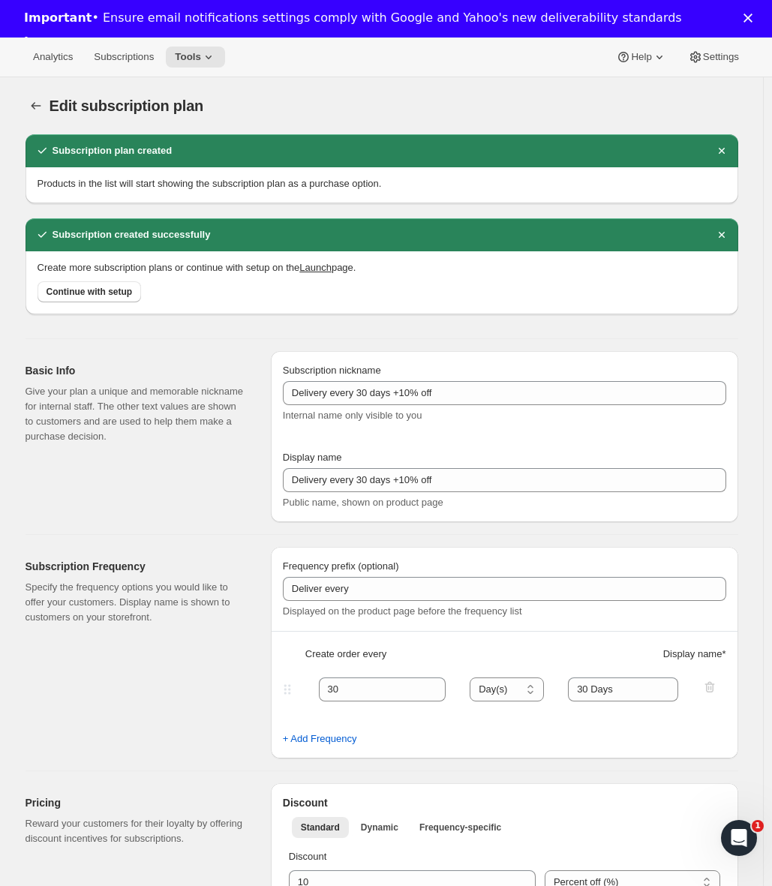
click at [49, 102] on div at bounding box center [37, 105] width 24 height 21
click at [43, 102] on icon "Subscription plans" at bounding box center [35, 105] width 15 height 15
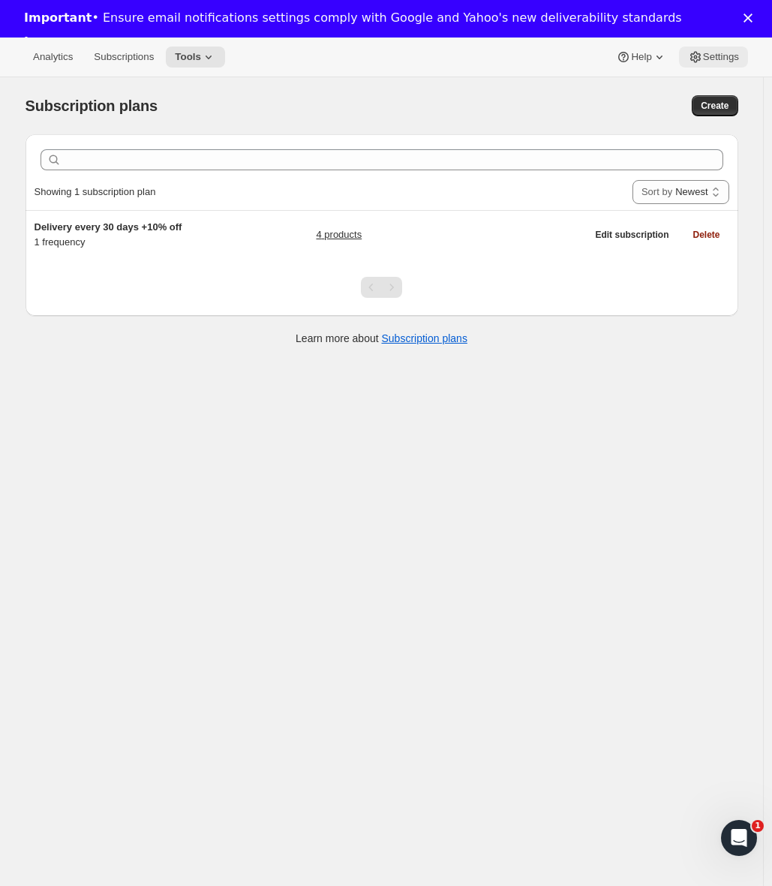
click at [709, 66] on button "Settings" at bounding box center [713, 56] width 69 height 21
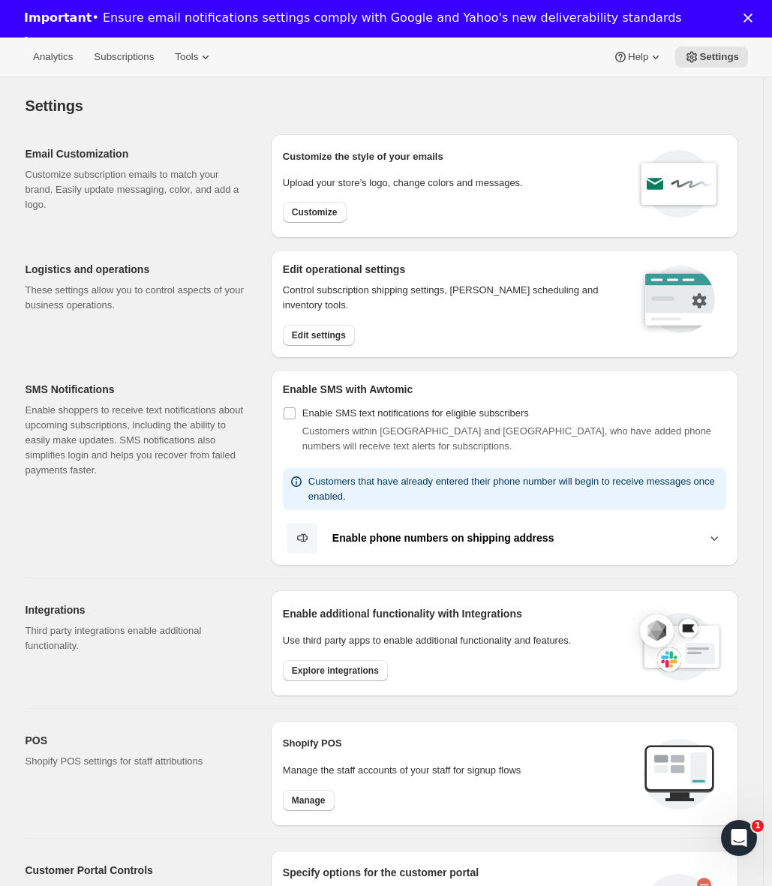
drag, startPoint x: 498, startPoint y: 125, endPoint x: 486, endPoint y: 131, distance: 13.4
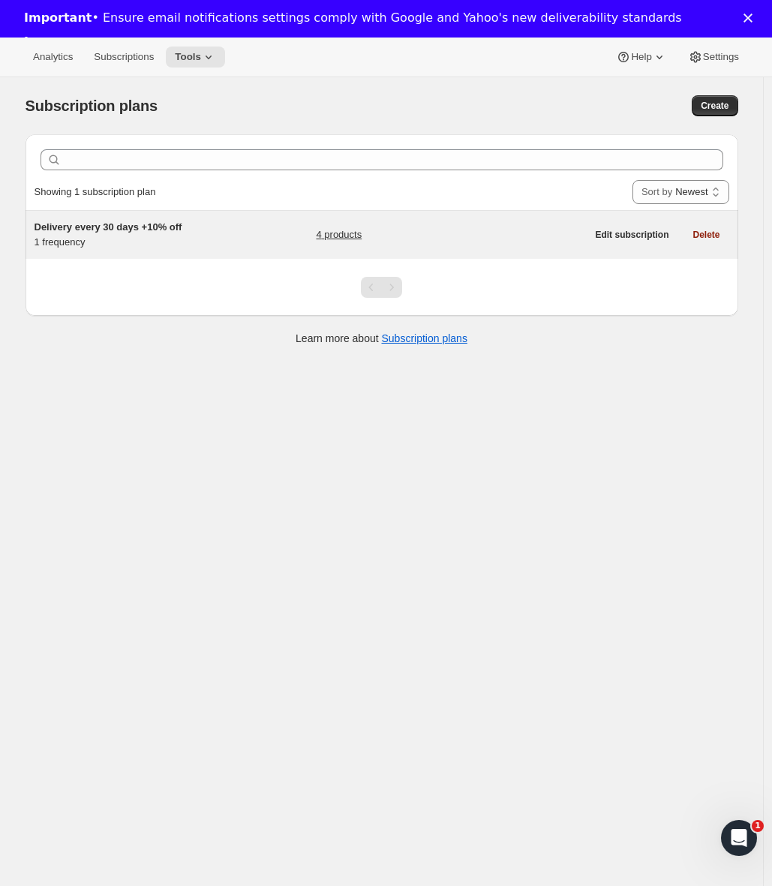
click at [165, 230] on span "Delivery every 30 days +10% off" at bounding box center [108, 226] width 148 height 11
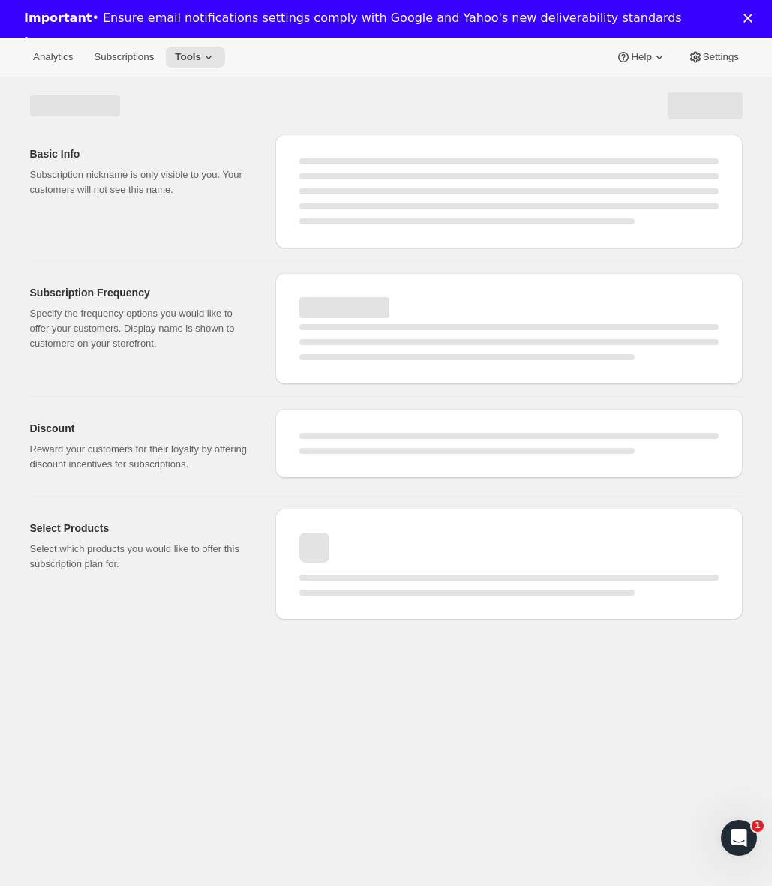
select select "WEEK"
select select "MONTH"
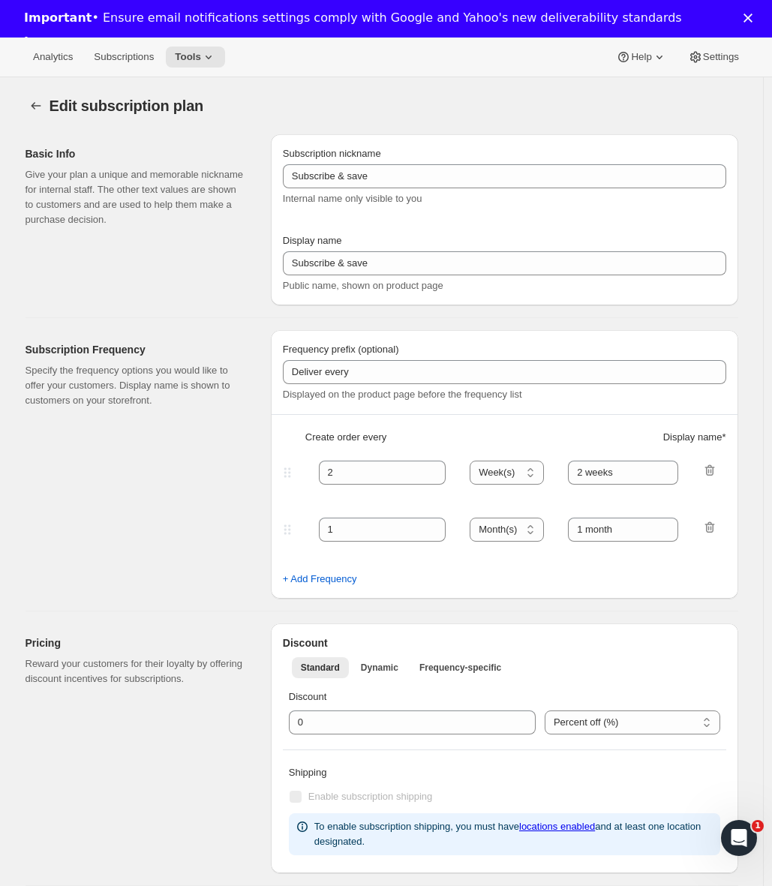
type input "Delivery every 30 days +10% off"
type input "30"
select select "DAY"
type input "30 Days"
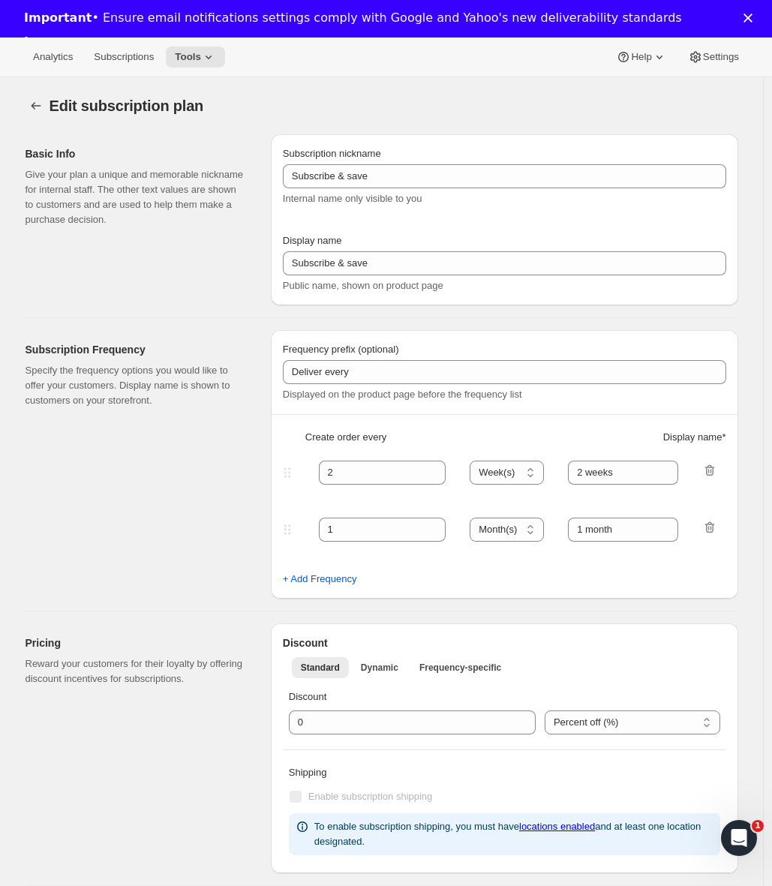
type input "10"
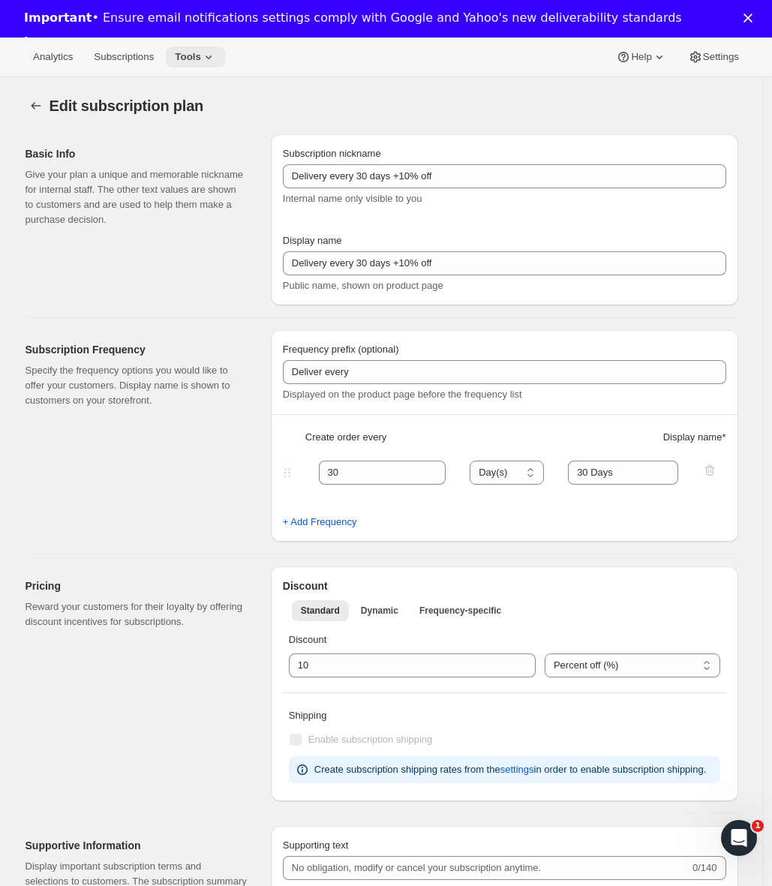
click at [225, 56] on button "Tools" at bounding box center [195, 56] width 59 height 21
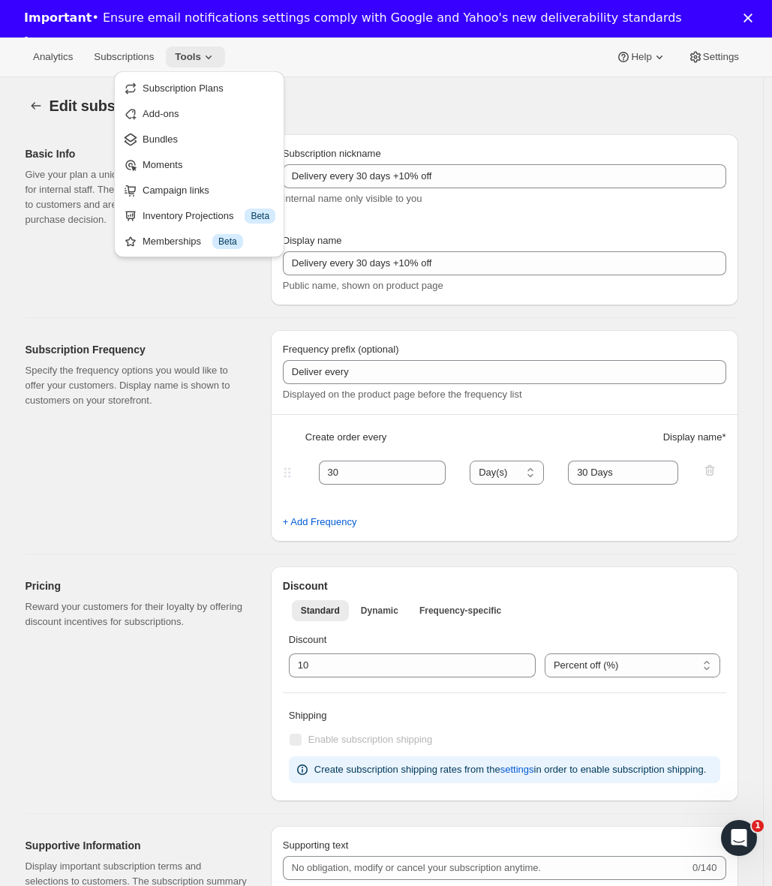
click at [215, 55] on icon at bounding box center [208, 56] width 15 height 15
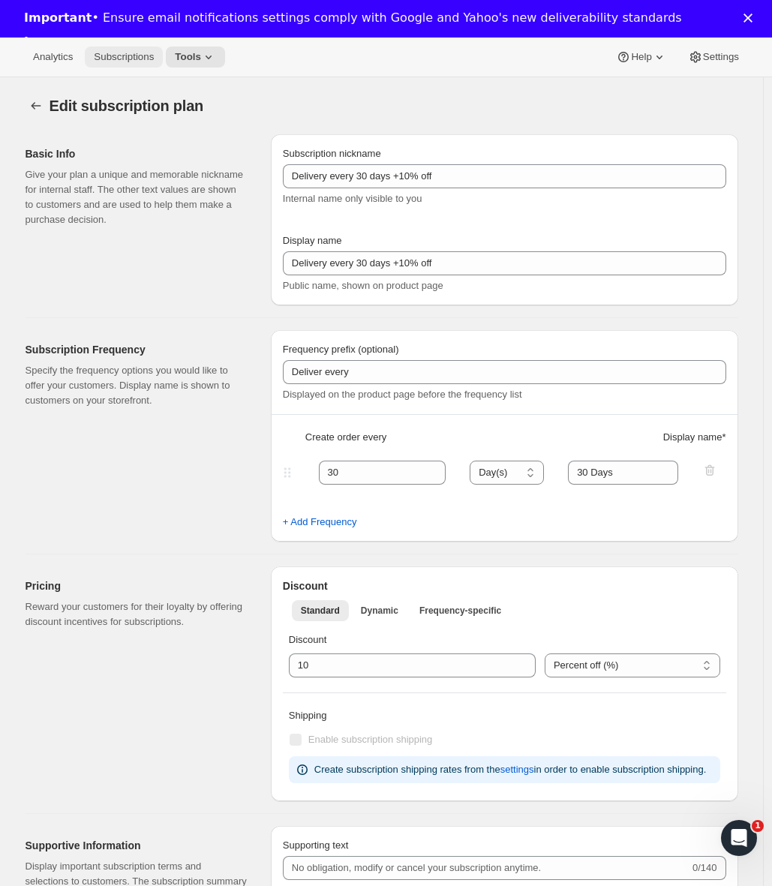
click at [127, 61] on span "Subscriptions" at bounding box center [124, 57] width 60 height 12
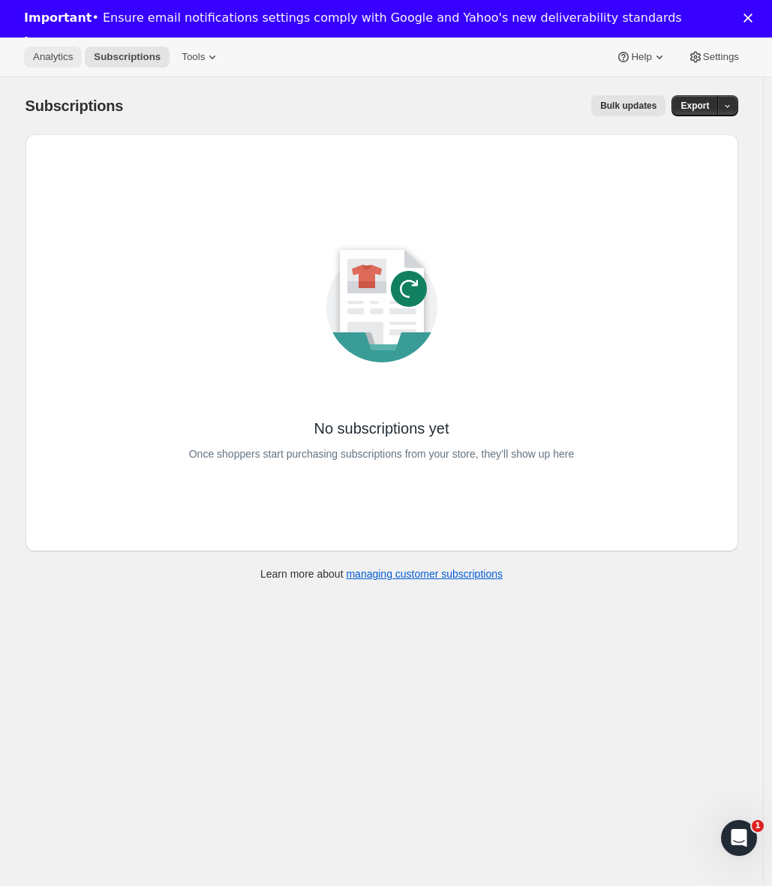
click at [37, 55] on span "Analytics" at bounding box center [53, 57] width 40 height 12
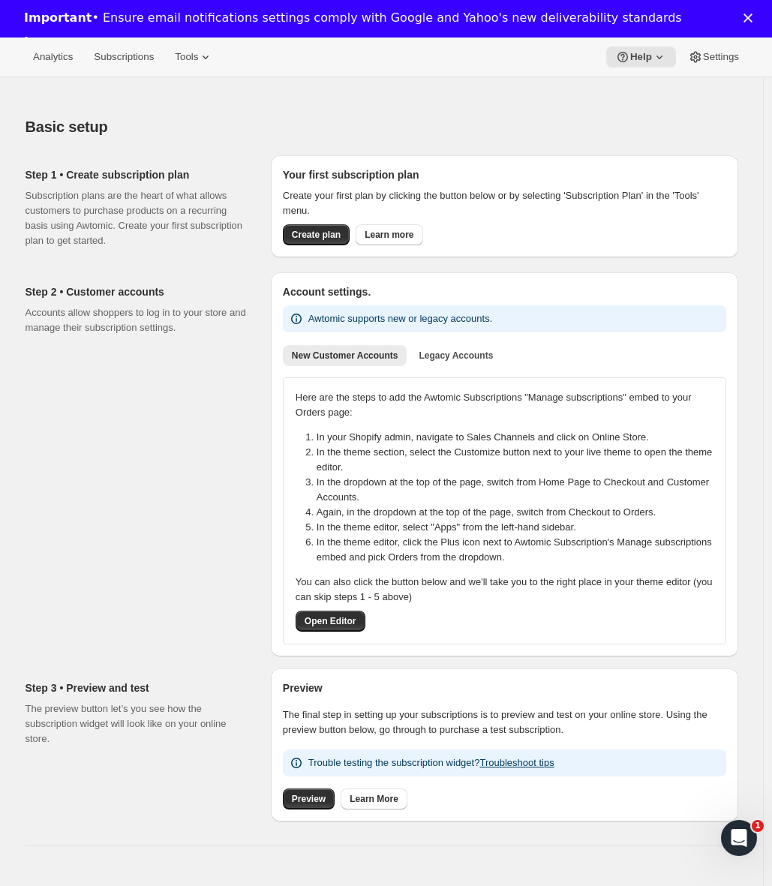
drag, startPoint x: 61, startPoint y: 355, endPoint x: 76, endPoint y: 346, distance: 17.9
click at [61, 355] on div "Step 2 • Customer accounts Accounts allow shoppers to log in to your store and …" at bounding box center [141, 464] width 233 height 384
click at [208, 60] on icon at bounding box center [205, 56] width 15 height 15
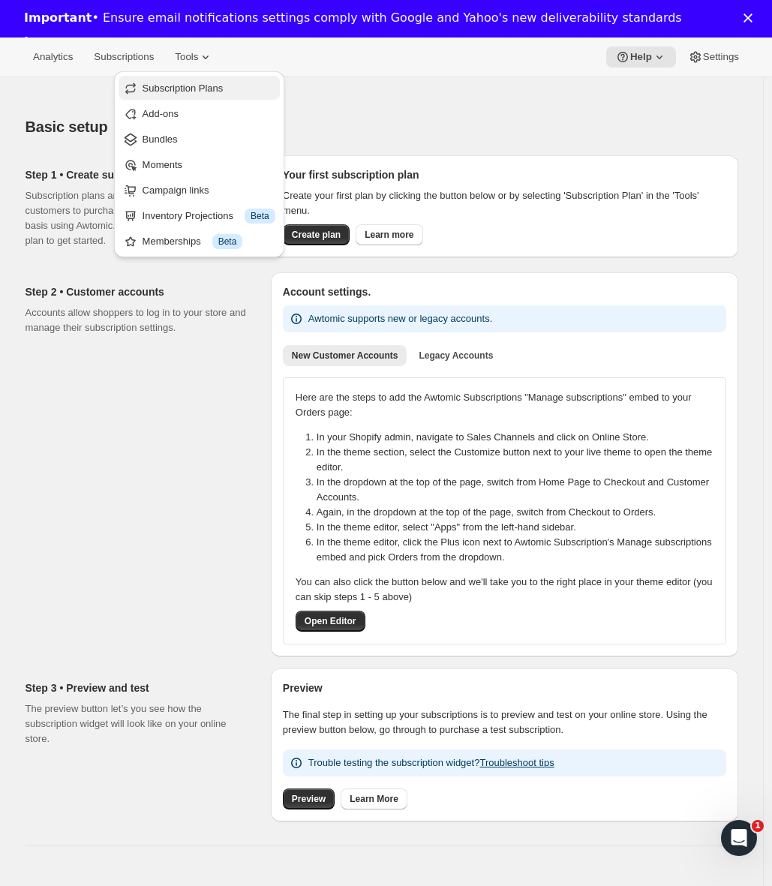
click at [205, 77] on button "Subscription Plans" at bounding box center [198, 88] width 161 height 24
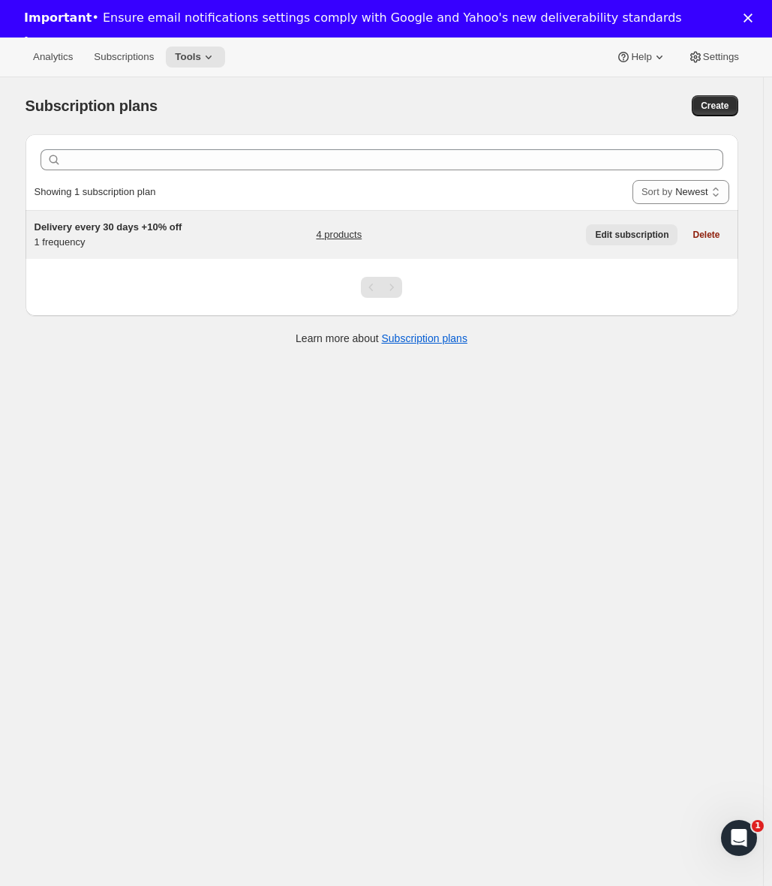
click at [661, 236] on span "Edit subscription" at bounding box center [631, 235] width 73 height 12
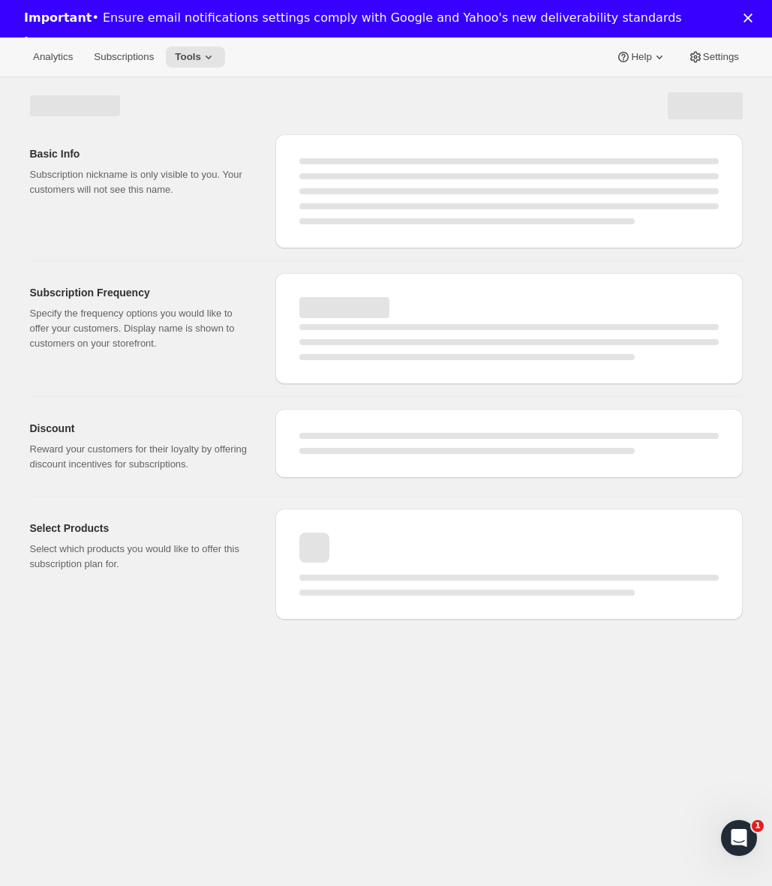
select select "WEEK"
select select "MONTH"
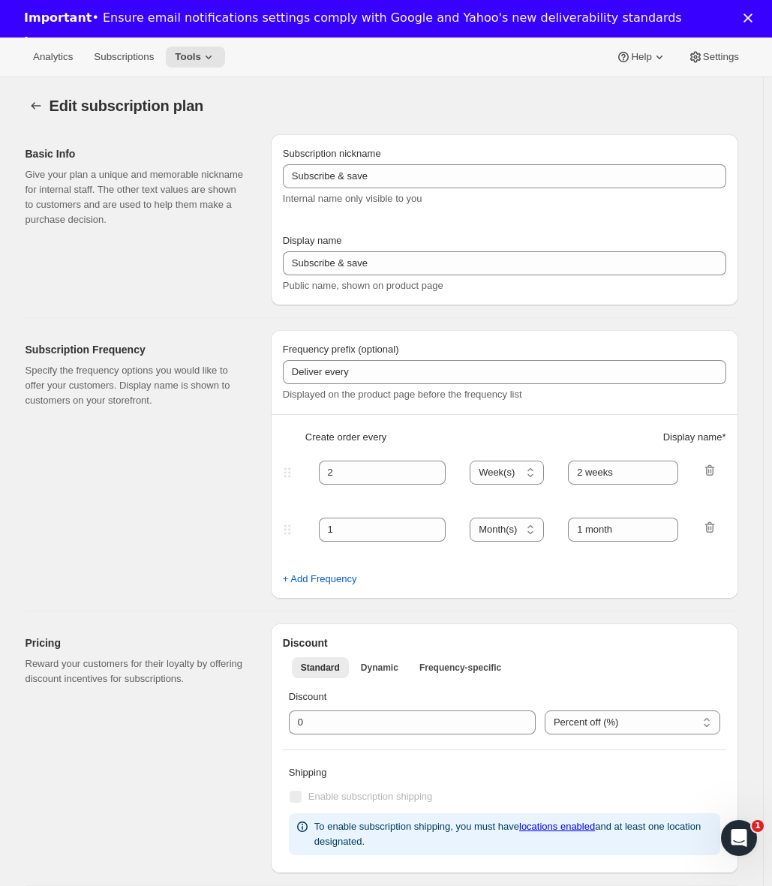
type input "Delivery every 30 days +10% off"
type input "30"
select select "DAY"
type input "30 Days"
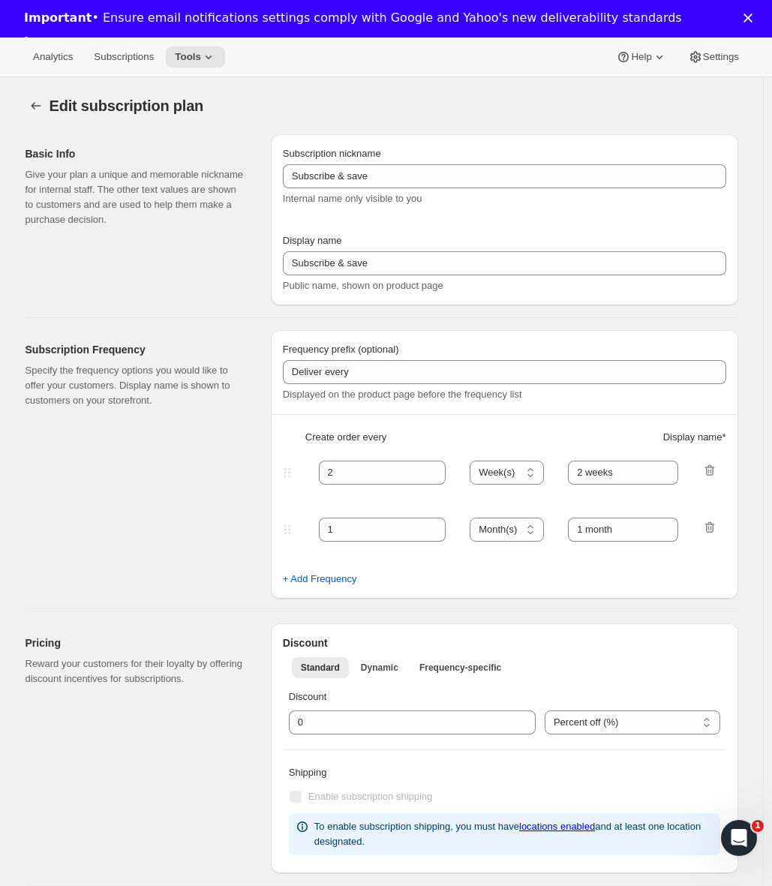
type input "10"
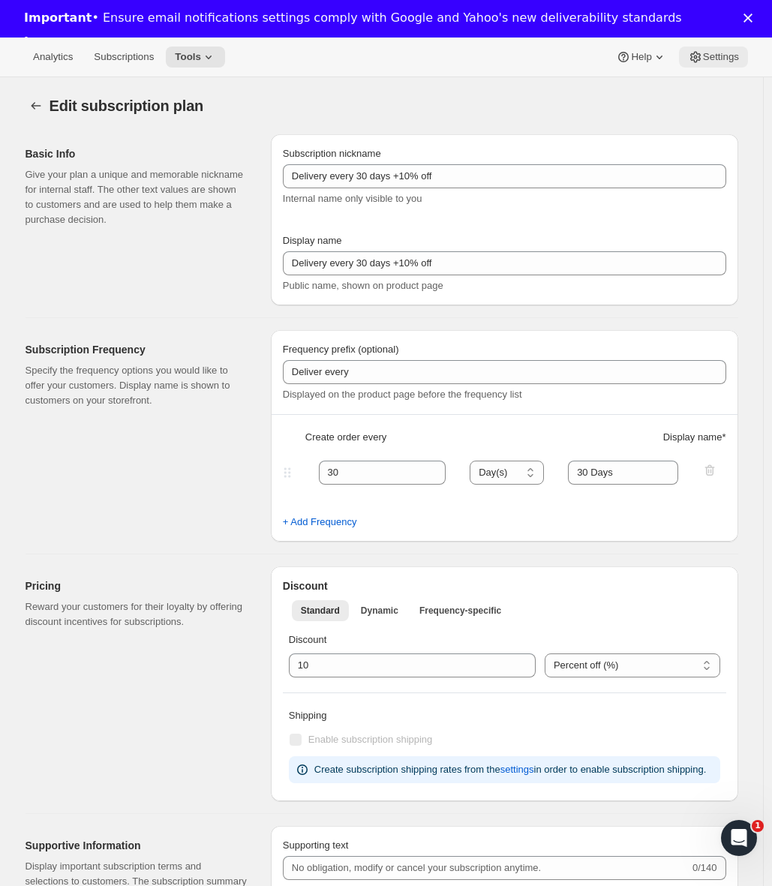
click at [710, 53] on span "Settings" at bounding box center [721, 57] width 36 height 12
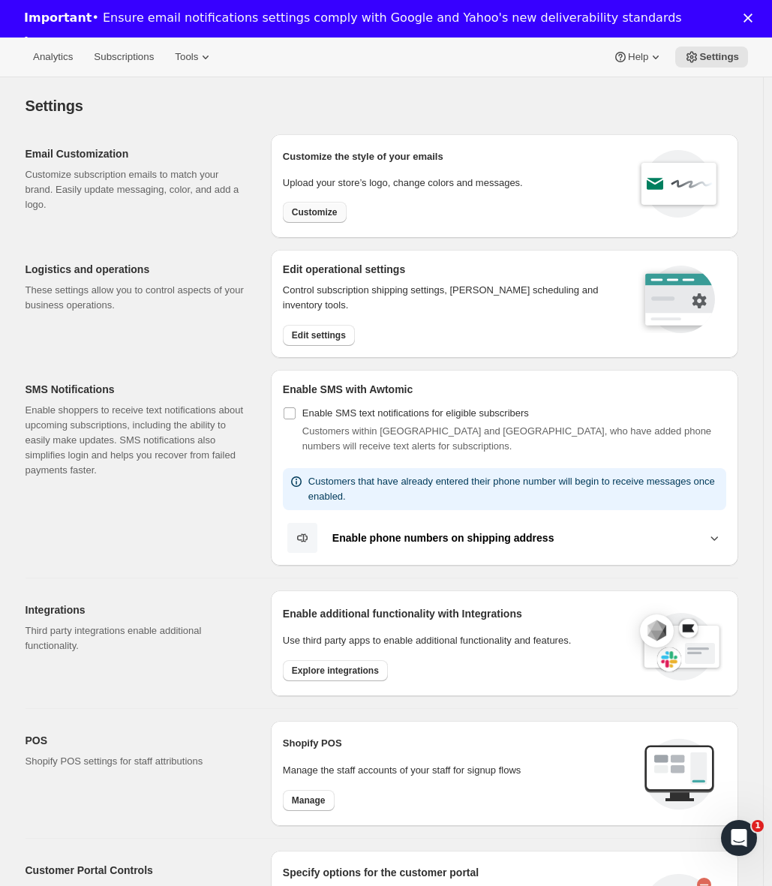
click at [336, 210] on span "Customize" at bounding box center [315, 212] width 46 height 12
select select "subscriptionMessage"
select select "5"
select select "15"
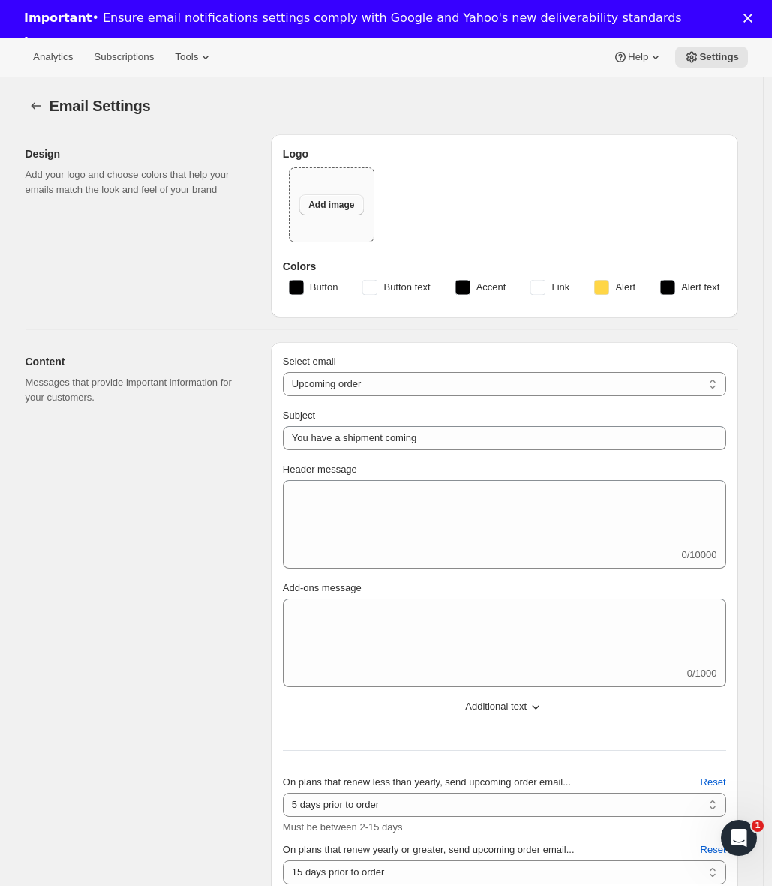
type input "Soopa Pets"
click at [39, 101] on icon "Settings" at bounding box center [35, 105] width 15 height 15
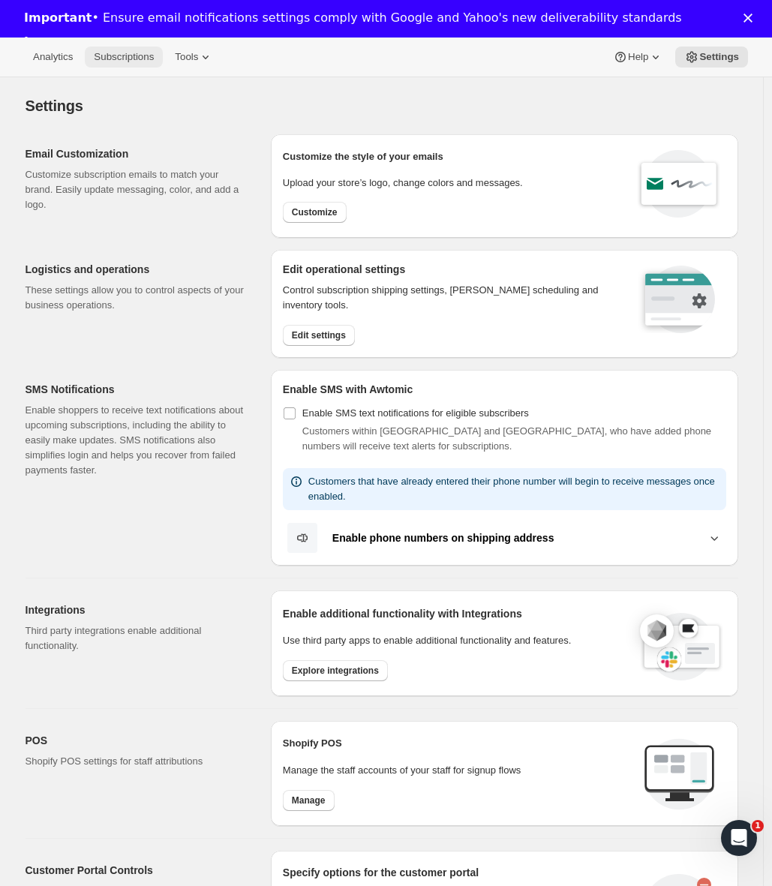
click at [135, 52] on span "Subscriptions" at bounding box center [124, 57] width 60 height 12
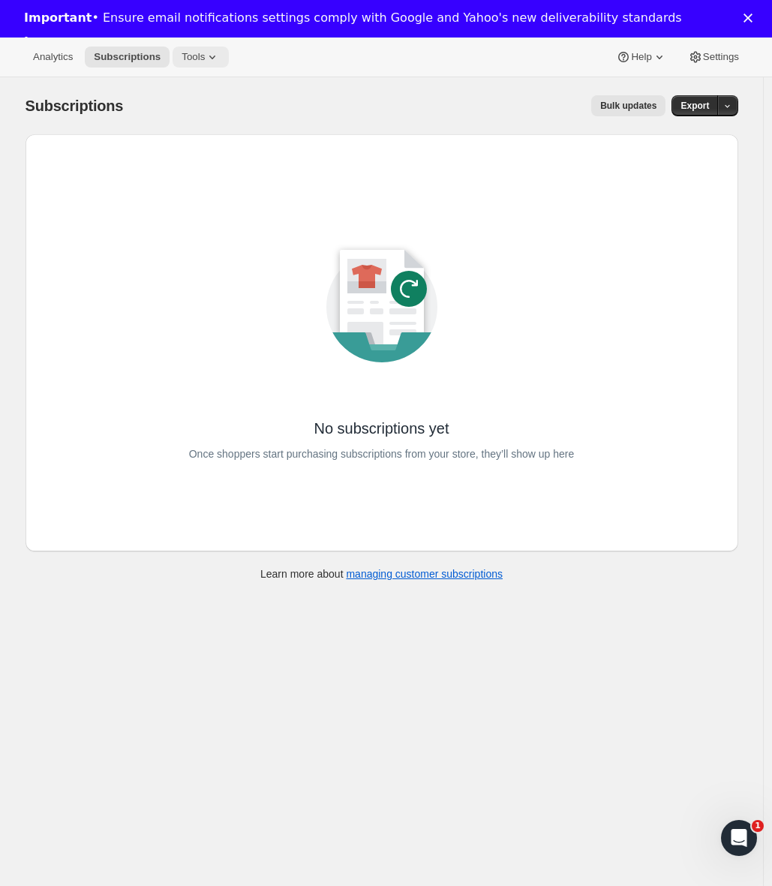
click at [214, 60] on icon at bounding box center [212, 56] width 15 height 15
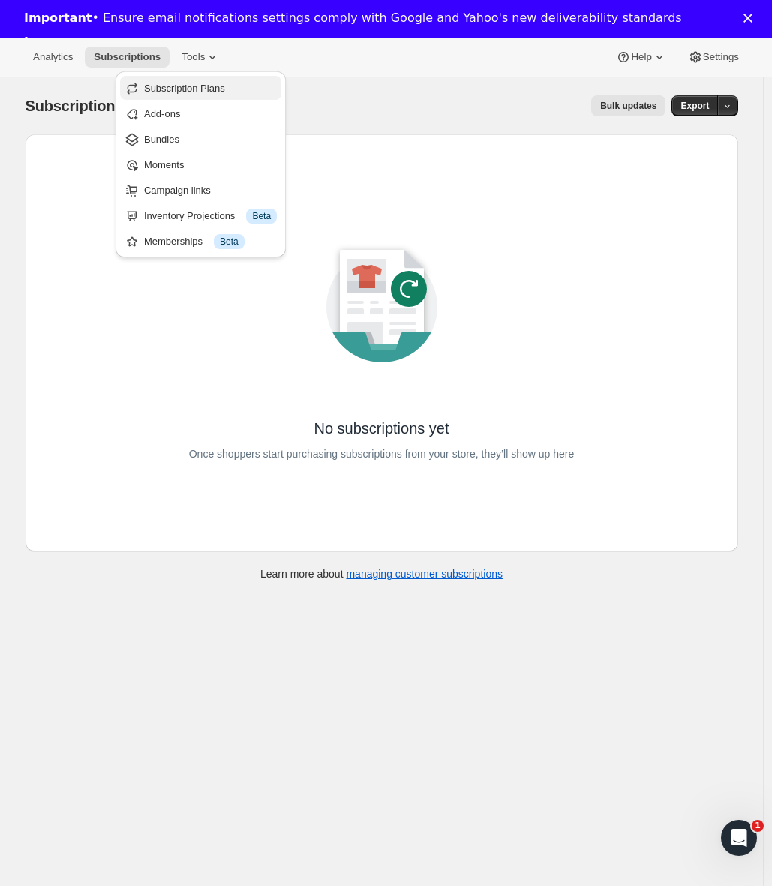
click at [206, 94] on span "Subscription Plans" at bounding box center [184, 87] width 81 height 11
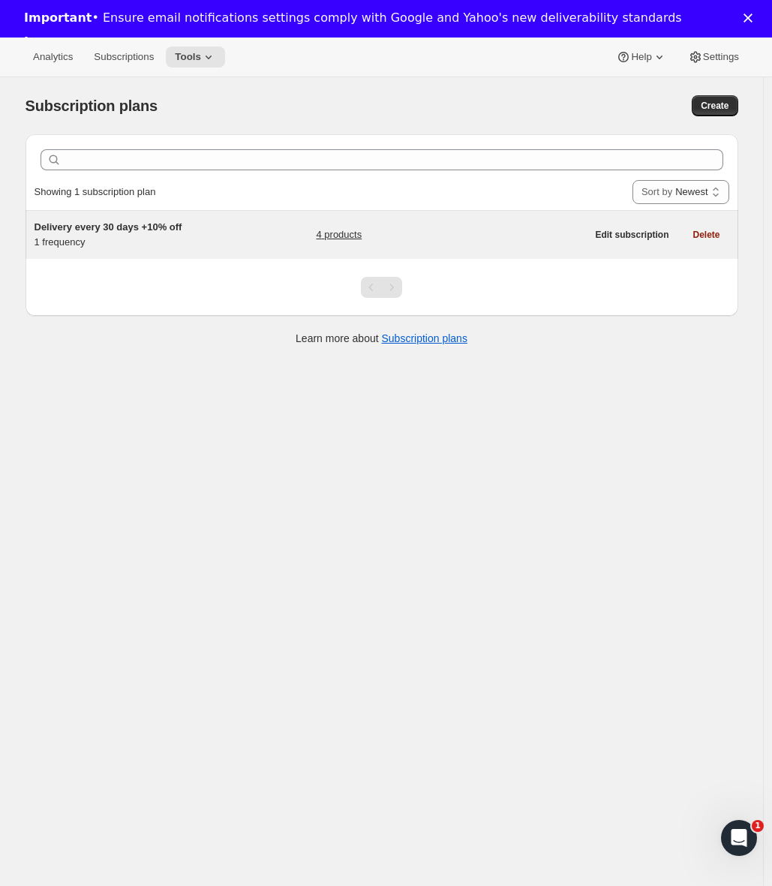
click at [109, 233] on h5 "Delivery every 30 days +10% off" at bounding box center [127, 227] width 187 height 15
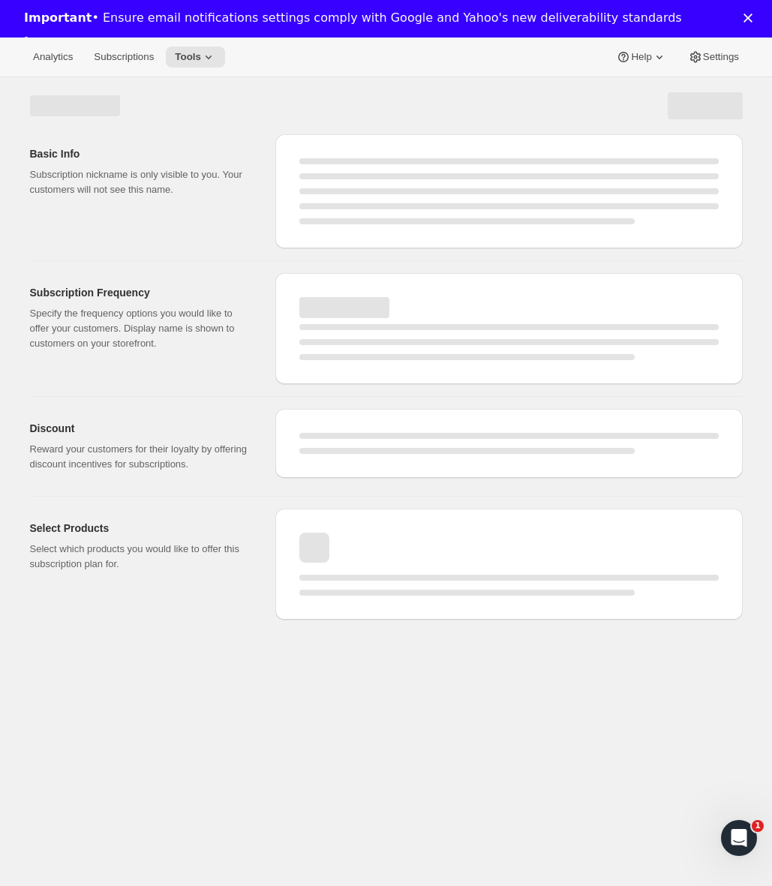
select select "WEEK"
select select "MONTH"
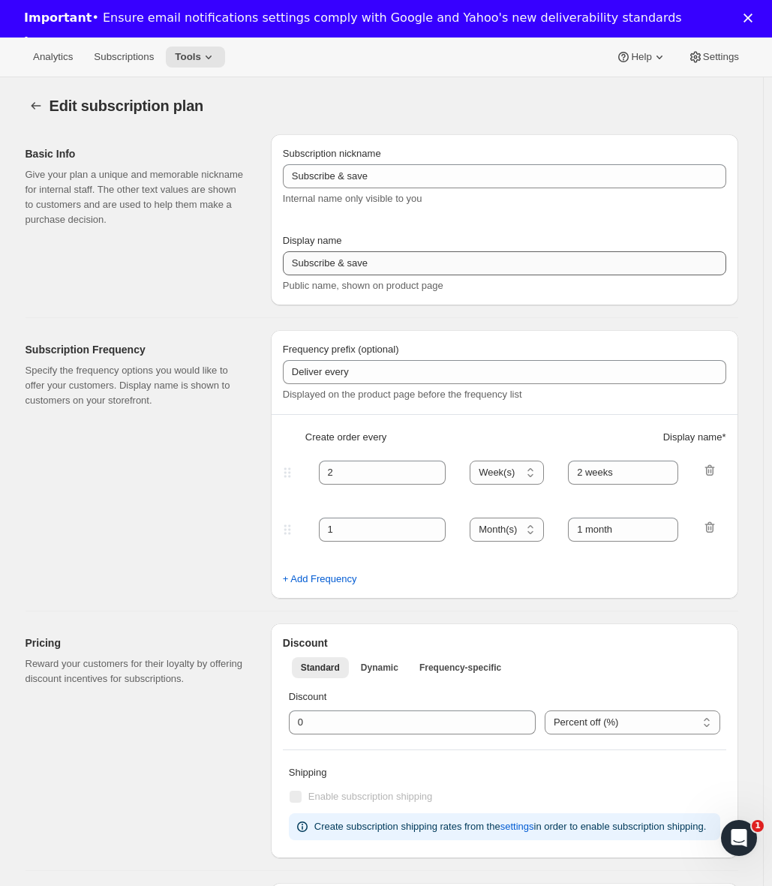
type input "Delivery every 30 days +10% off"
type input "30"
select select "DAY"
type input "30 Days"
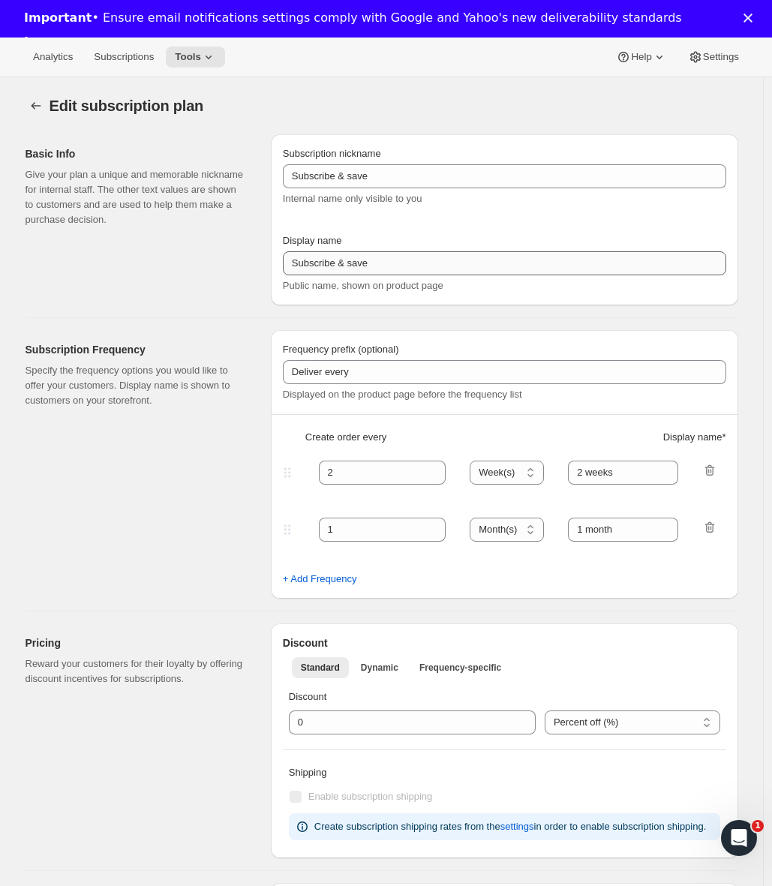
type input "10"
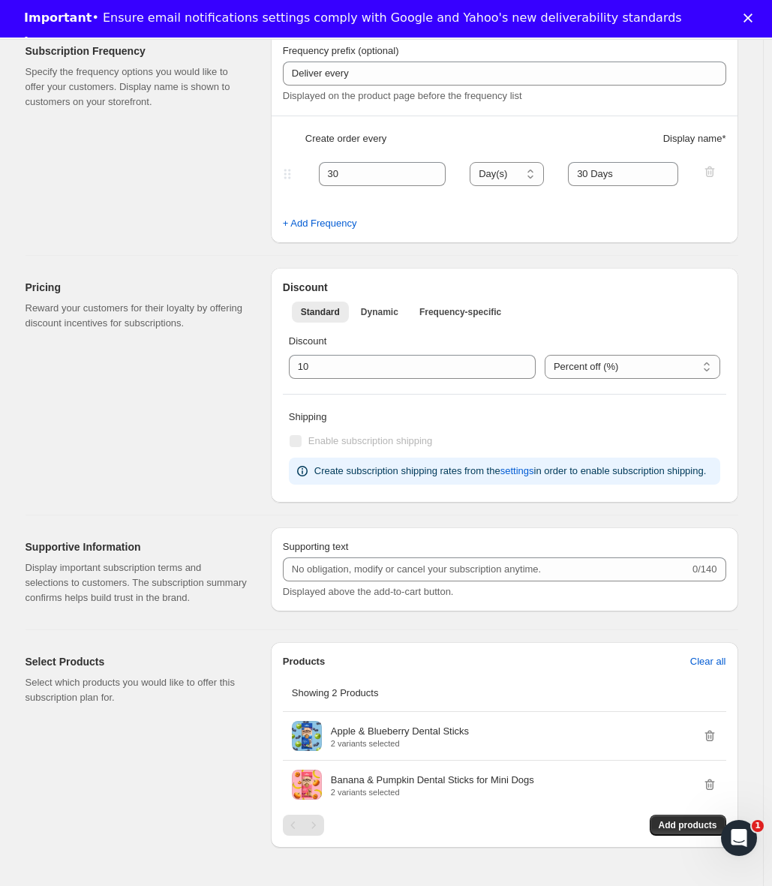
scroll to position [585, 0]
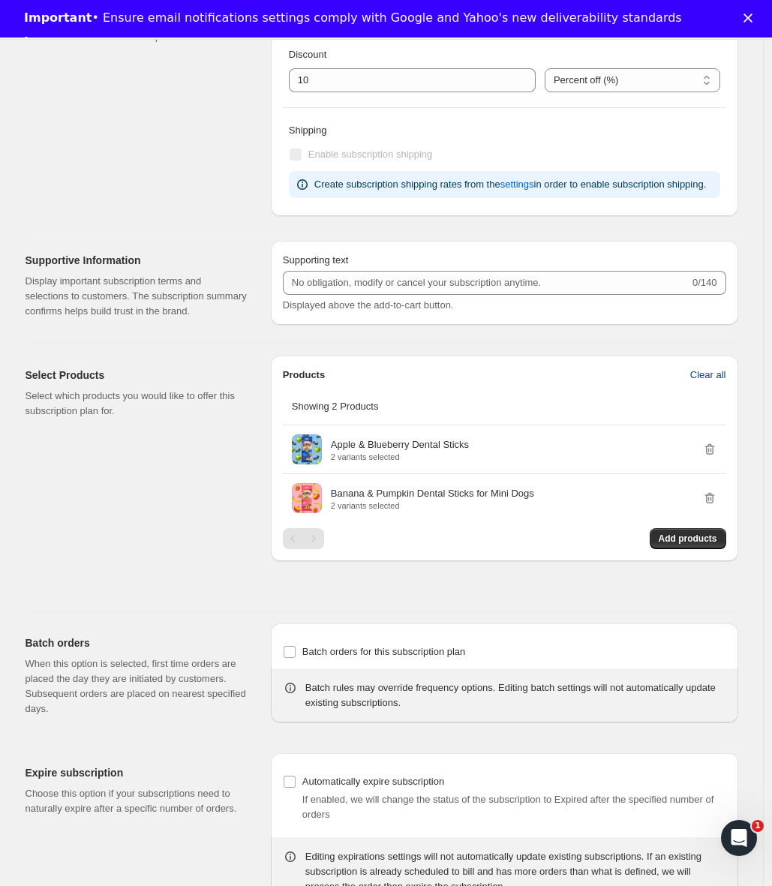
click at [713, 382] on span "Clear all" at bounding box center [708, 374] width 36 height 15
click at [698, 382] on span "Confirm clear all" at bounding box center [690, 374] width 70 height 15
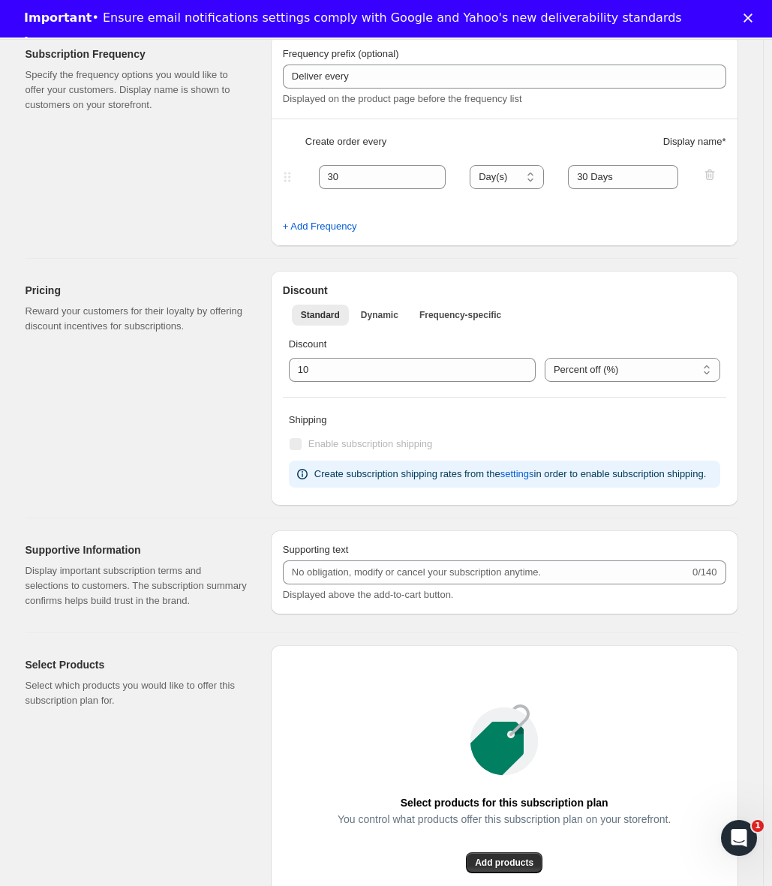
scroll to position [0, 0]
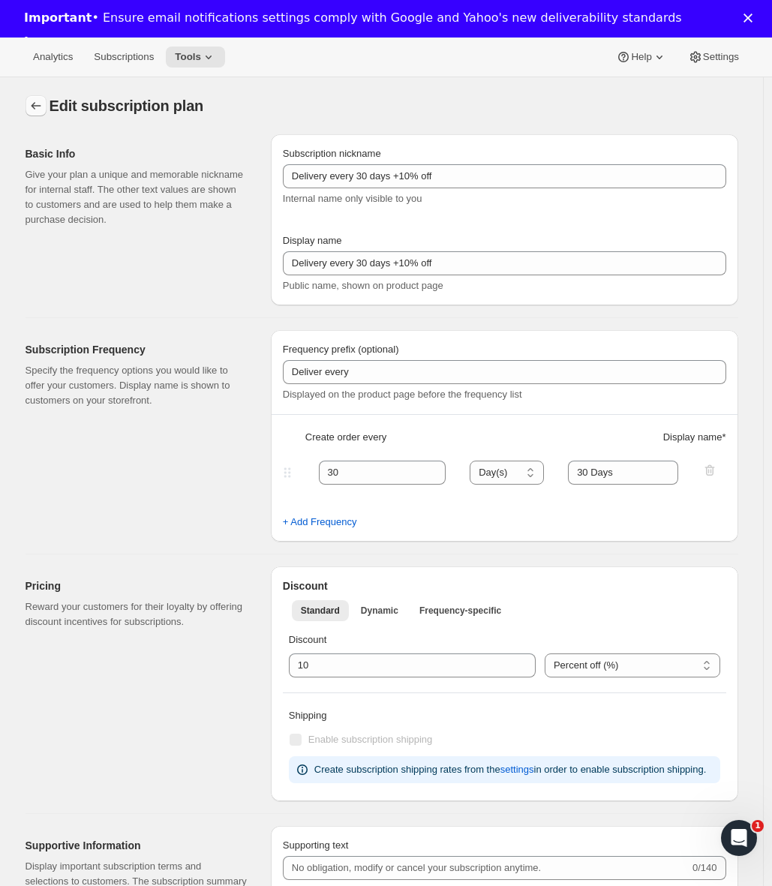
click at [43, 104] on icon "Subscription plans" at bounding box center [35, 105] width 15 height 15
